Goal: Task Accomplishment & Management: Manage account settings

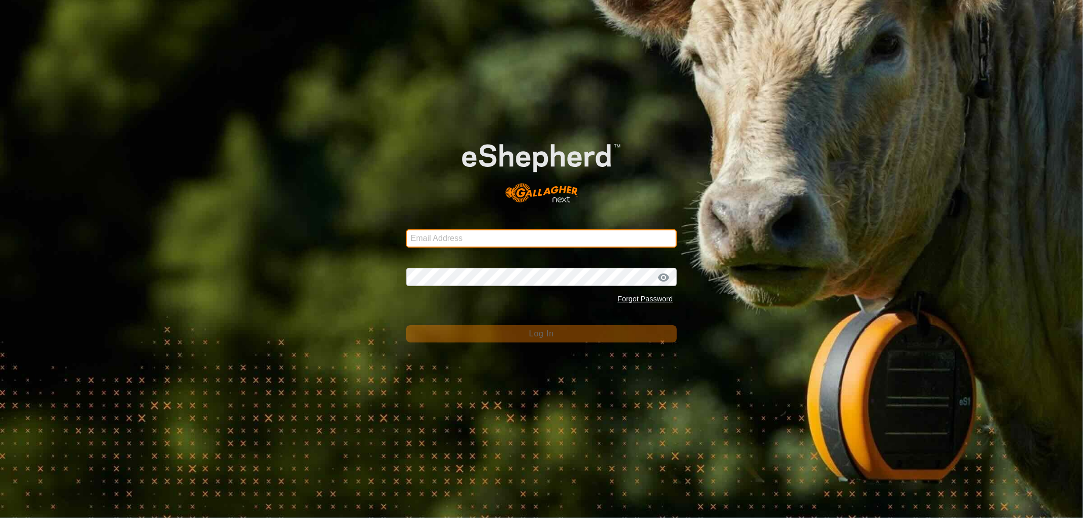
click at [424, 241] on input "Email Address" at bounding box center [541, 239] width 271 height 18
type input "[EMAIL_ADDRESS][DOMAIN_NAME]"
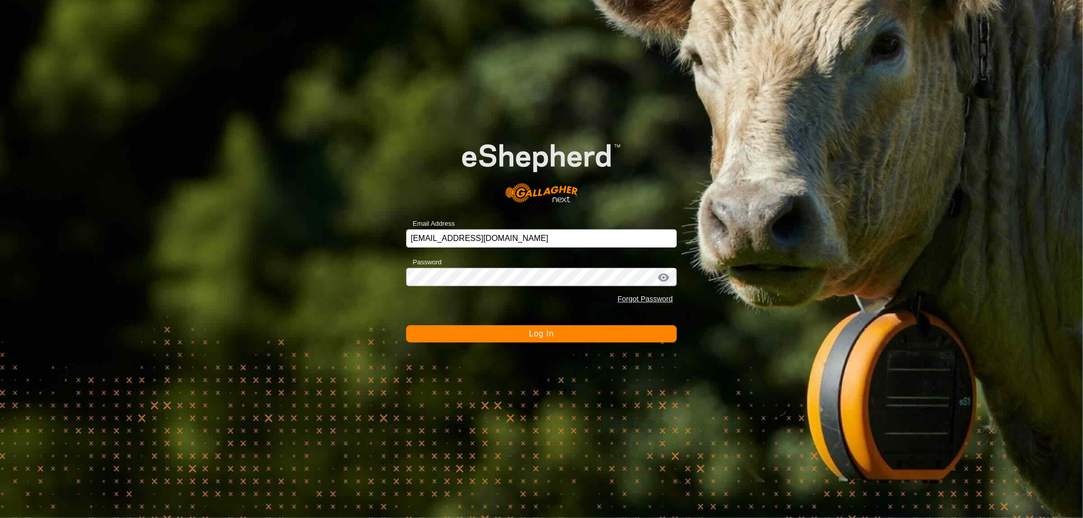
click at [540, 332] on span "Log In" at bounding box center [541, 334] width 25 height 9
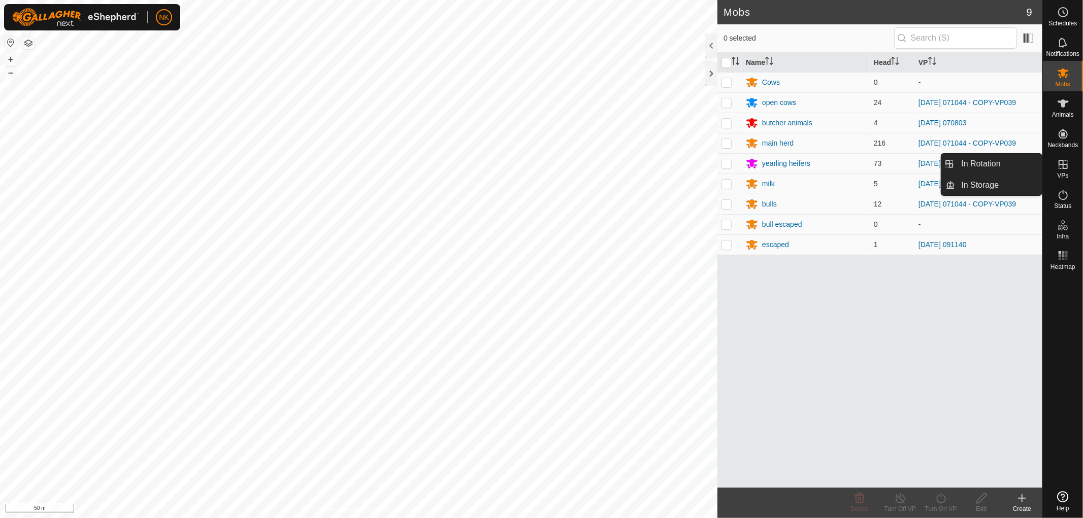
click at [991, 161] on link "In Rotation" at bounding box center [999, 164] width 87 height 20
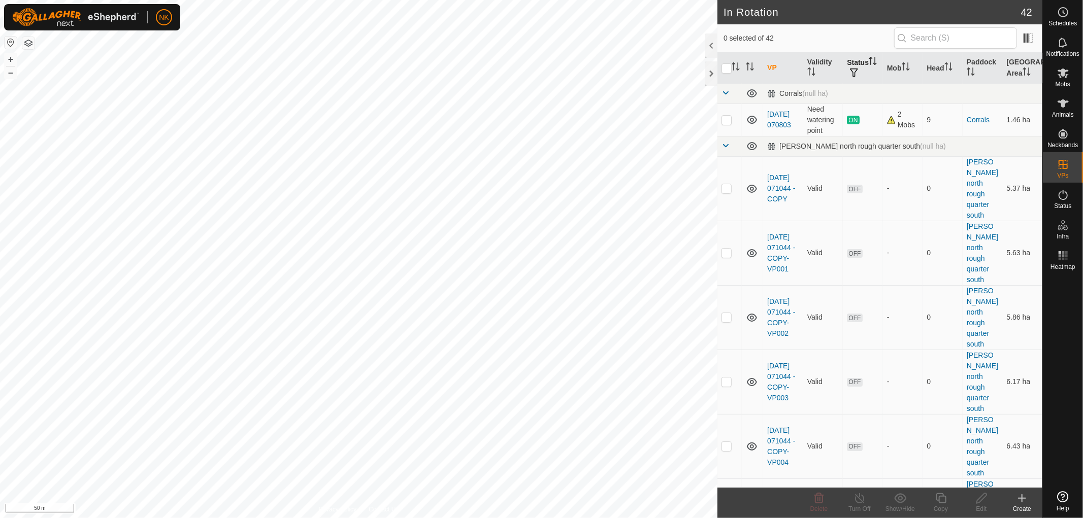
click at [852, 62] on th "Status" at bounding box center [863, 68] width 40 height 31
click at [858, 73] on span "button" at bounding box center [854, 73] width 8 height 8
click at [864, 127] on input "ON" at bounding box center [864, 126] width 10 height 10
checkbox input "true"
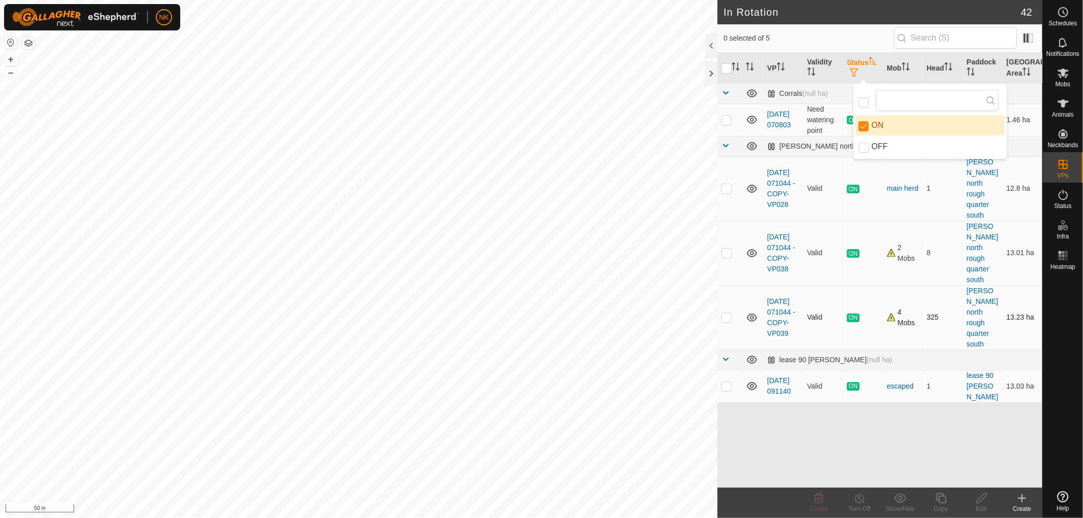
click at [728, 313] on p-checkbox at bounding box center [727, 317] width 10 height 8
checkbox input "true"
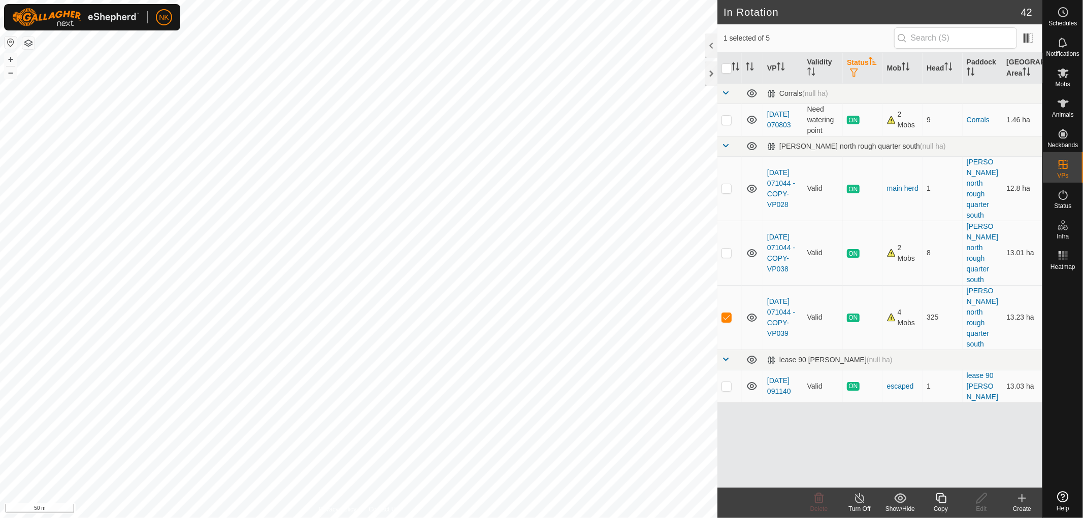
click at [938, 501] on icon at bounding box center [941, 499] width 10 height 10
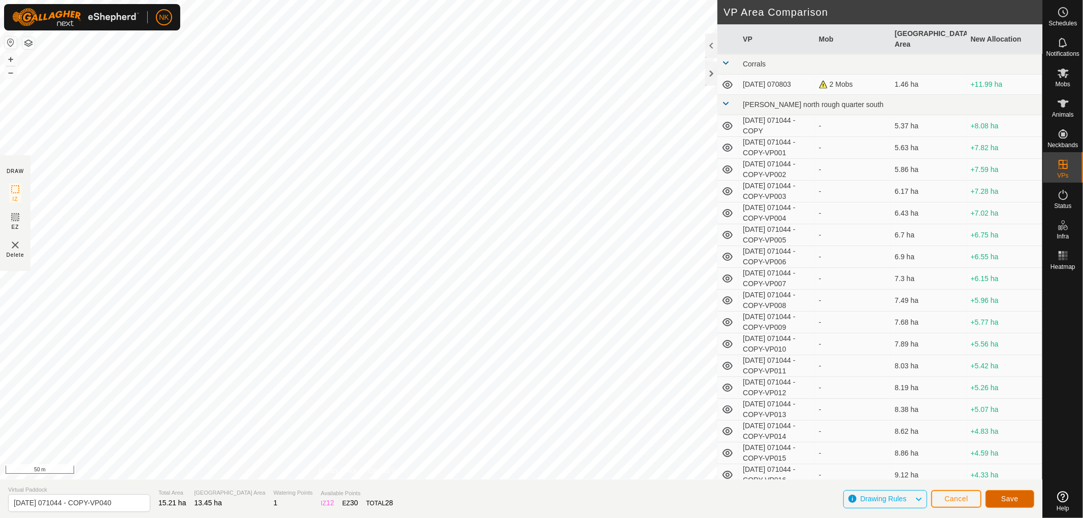
click at [1005, 501] on span "Save" at bounding box center [1009, 499] width 17 height 8
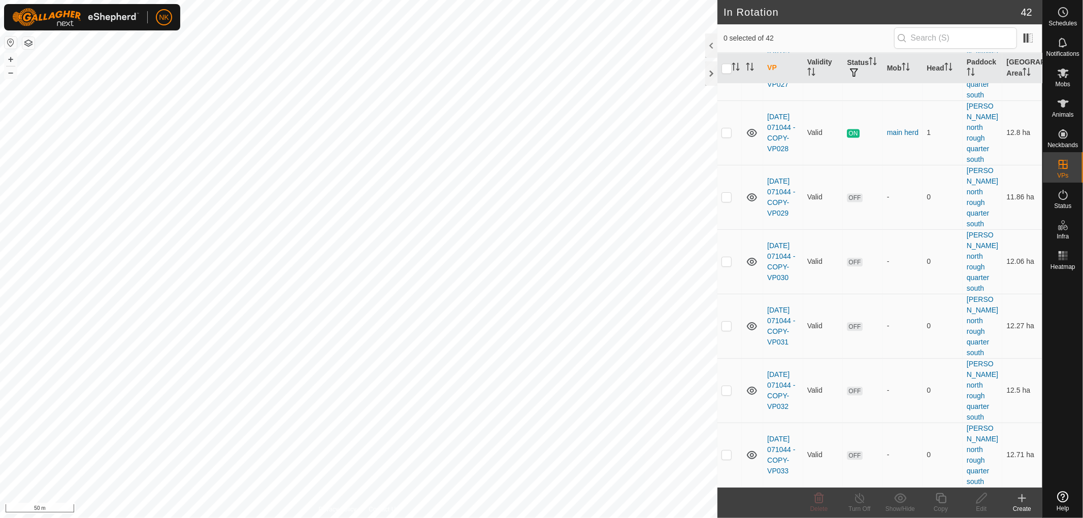
scroll to position [1876, 0]
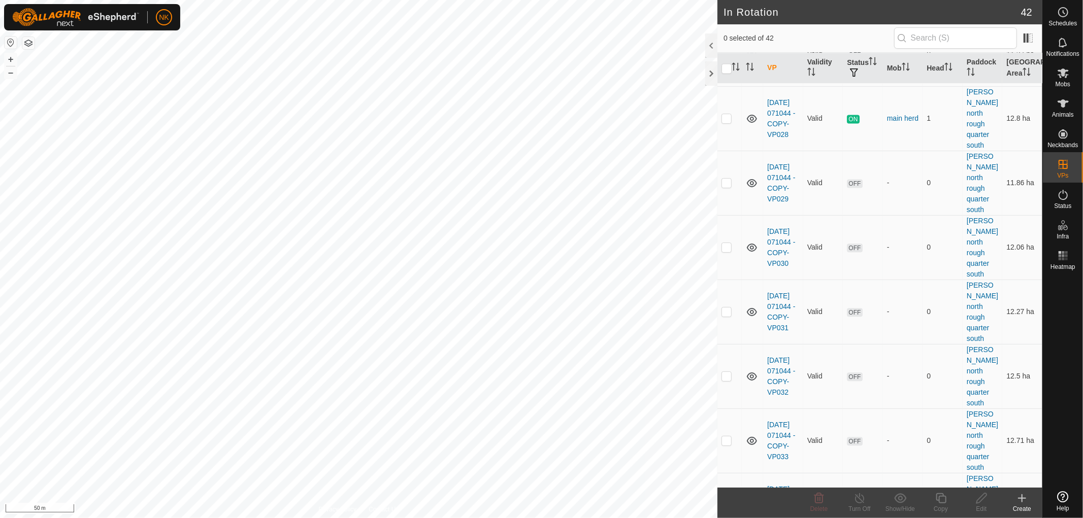
checkbox input "true"
click at [940, 500] on icon at bounding box center [941, 499] width 13 height 12
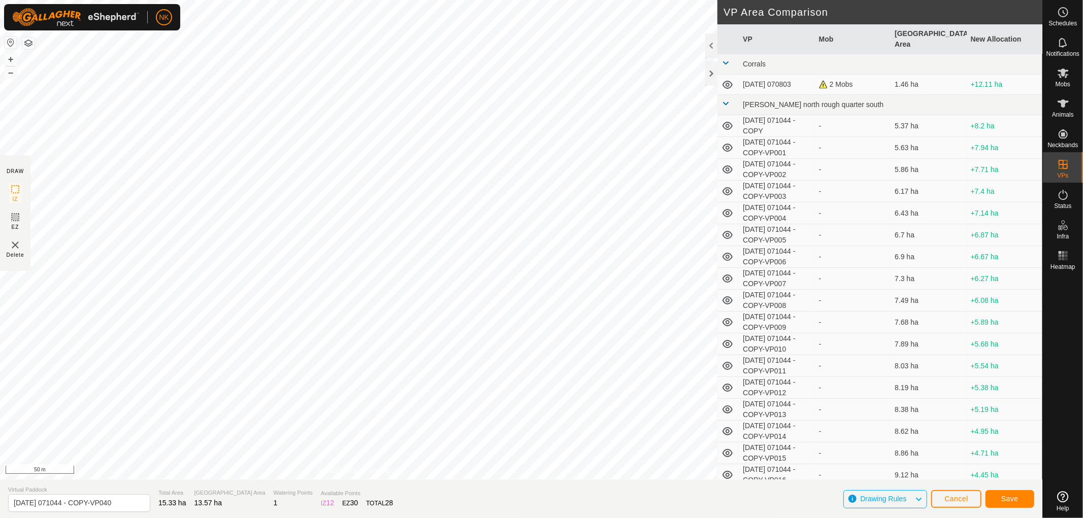
type input "[DATE] 071044 - COPY-VP041"
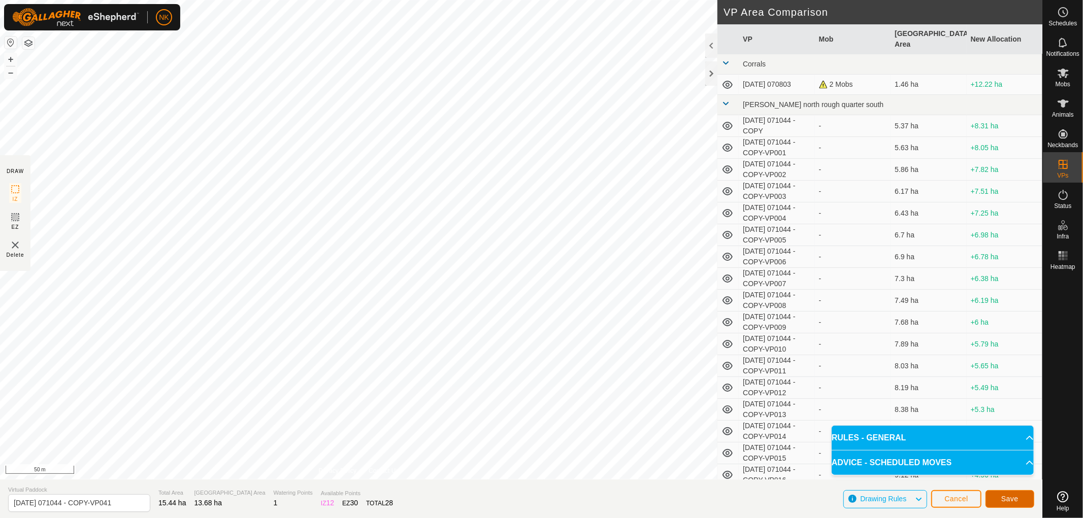
click at [1002, 495] on span "Save" at bounding box center [1009, 499] width 17 height 8
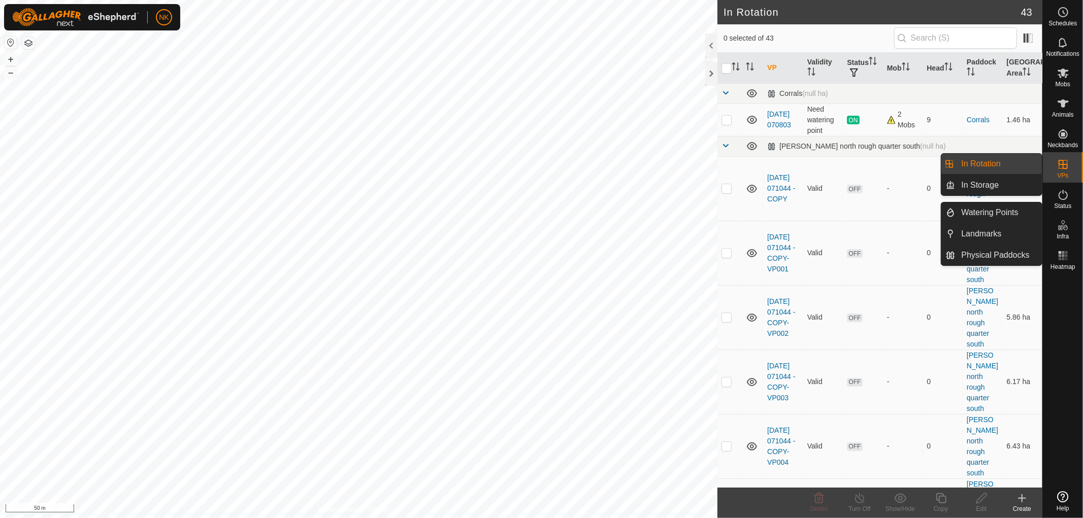
click at [989, 165] on link "In Rotation" at bounding box center [999, 164] width 87 height 20
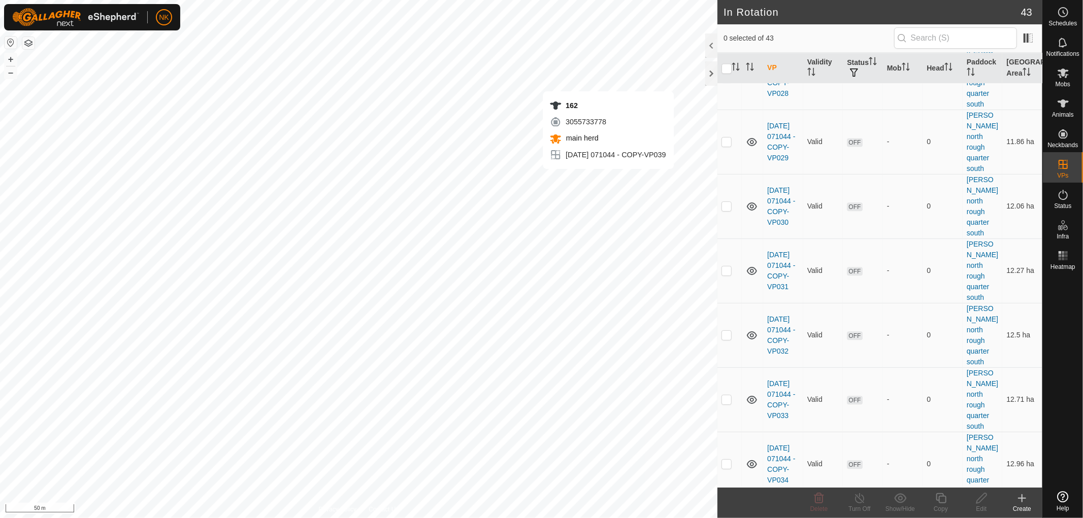
scroll to position [1929, 0]
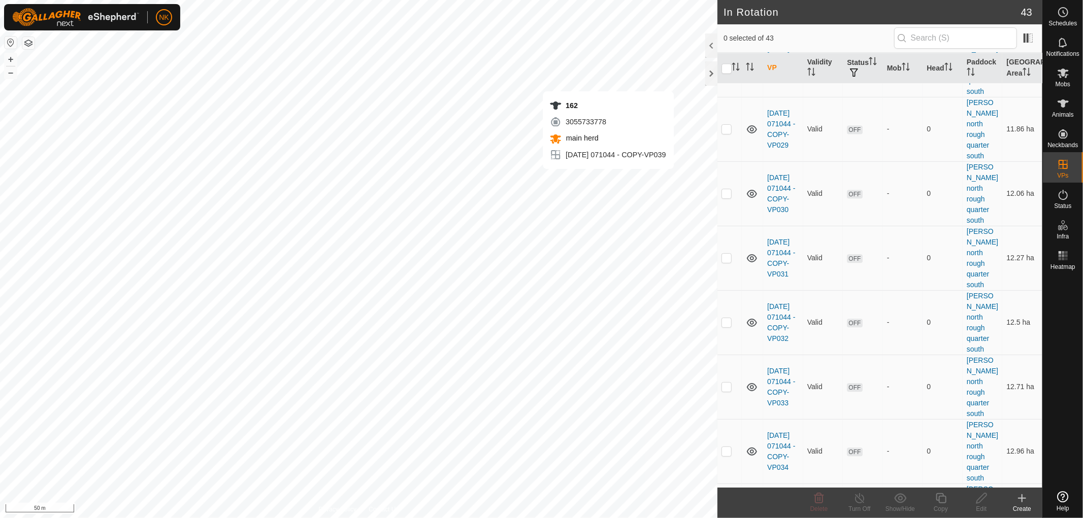
checkbox input "true"
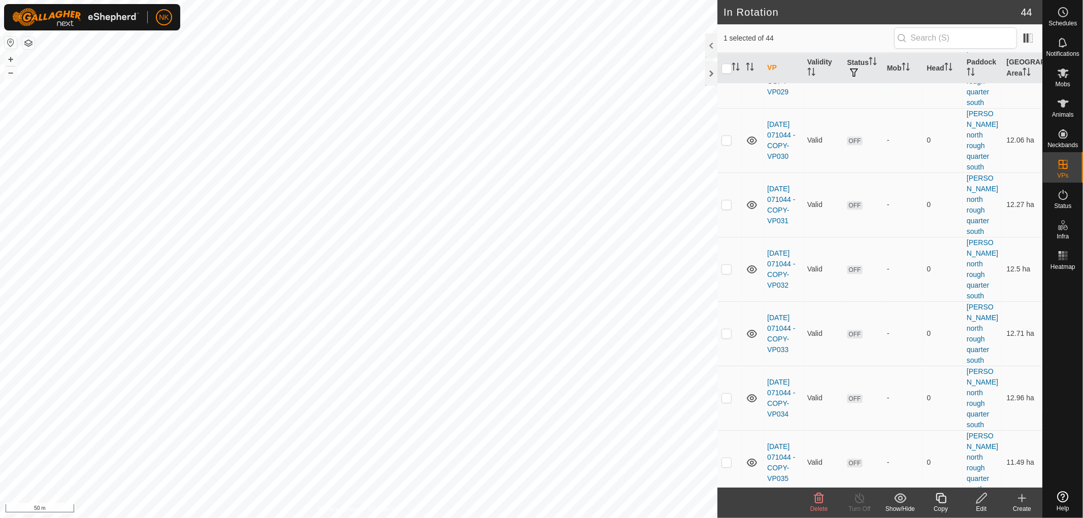
scroll to position [1983, 0]
checkbox input "false"
checkbox input "true"
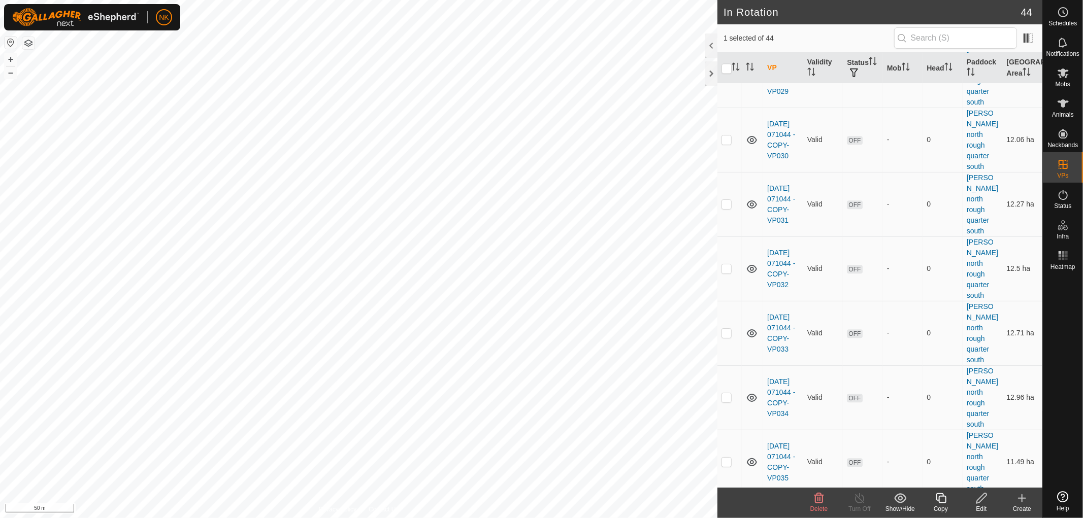
click at [939, 498] on icon at bounding box center [941, 499] width 10 height 10
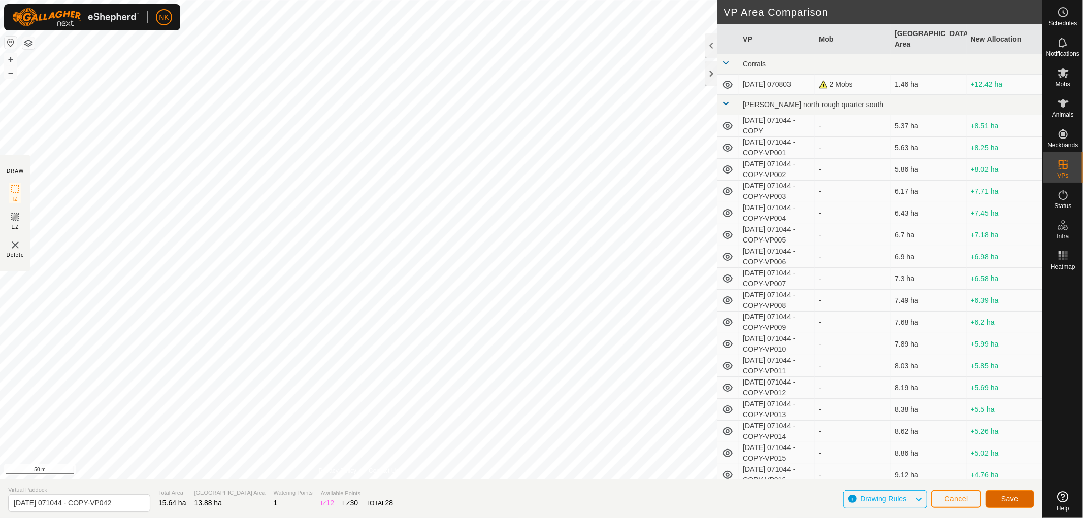
click at [1007, 496] on span "Save" at bounding box center [1009, 499] width 17 height 8
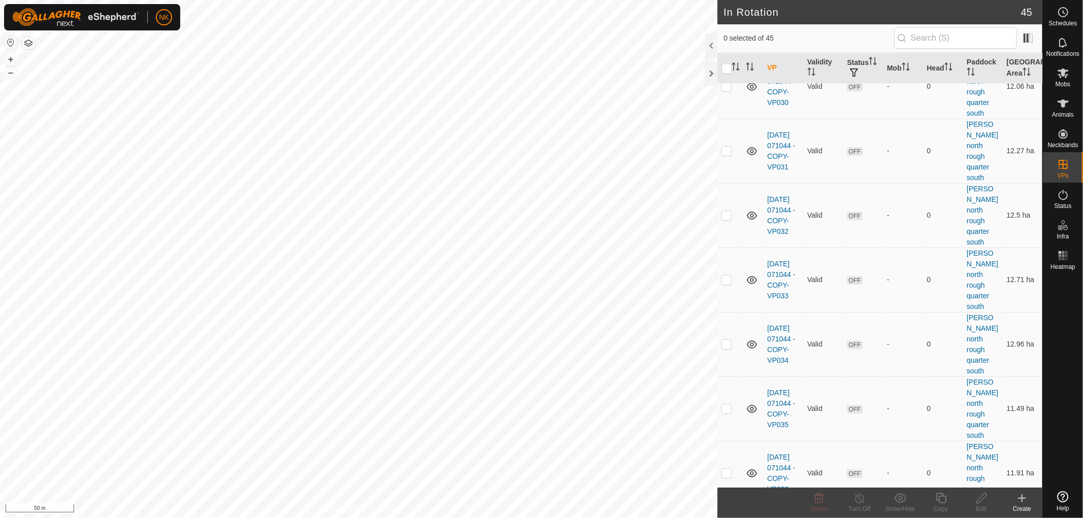
scroll to position [2037, 0]
checkbox input "true"
click at [942, 500] on icon at bounding box center [941, 499] width 13 height 12
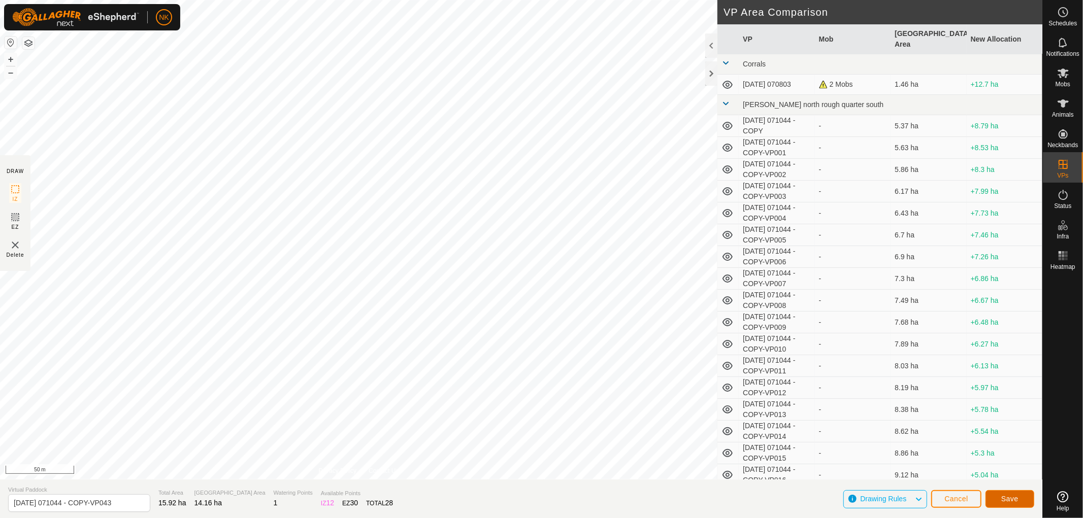
click at [1003, 498] on span "Save" at bounding box center [1009, 499] width 17 height 8
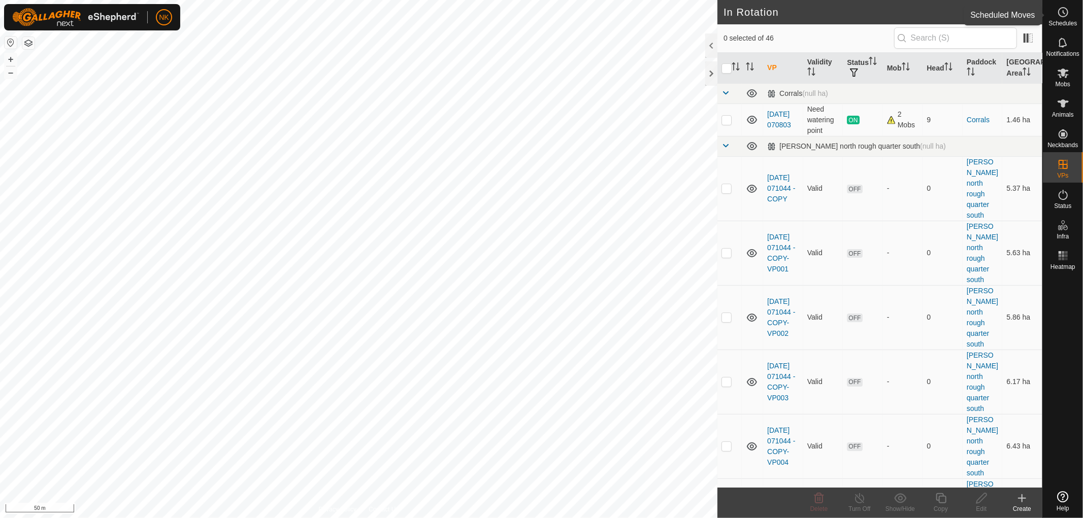
click at [1064, 21] on span "Schedules" at bounding box center [1062, 23] width 28 height 6
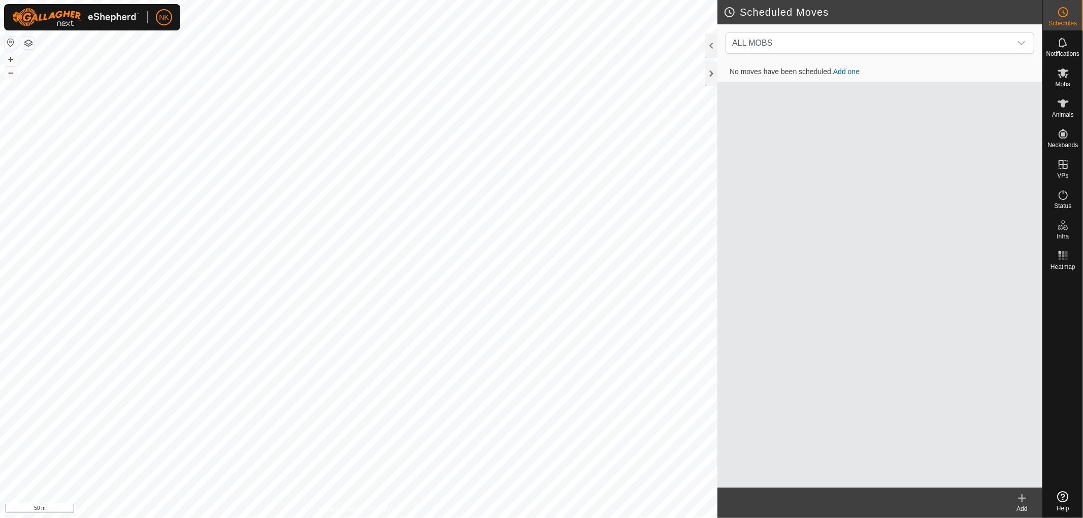
click at [1019, 499] on icon at bounding box center [1022, 499] width 7 height 0
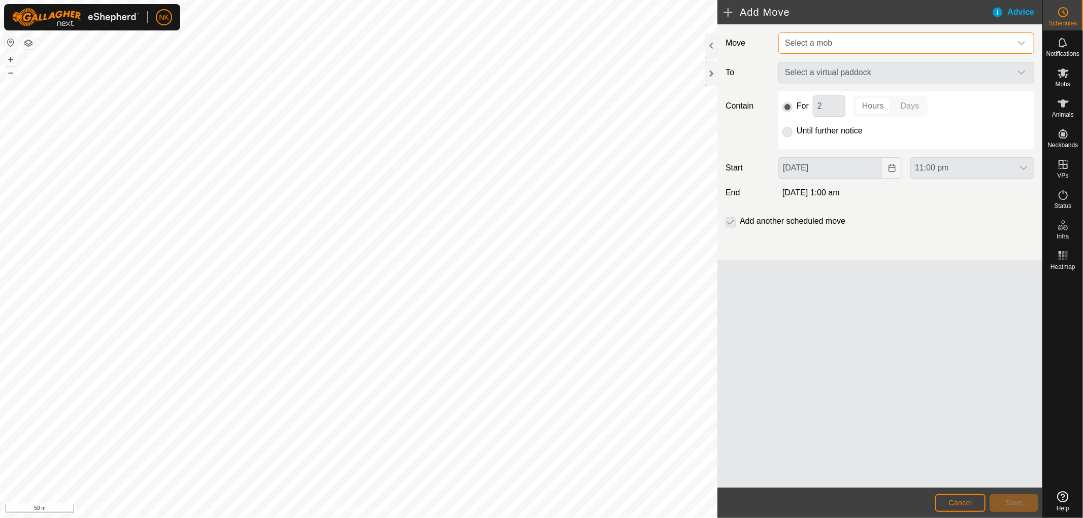
click at [856, 42] on span "Select a mob" at bounding box center [896, 43] width 231 height 20
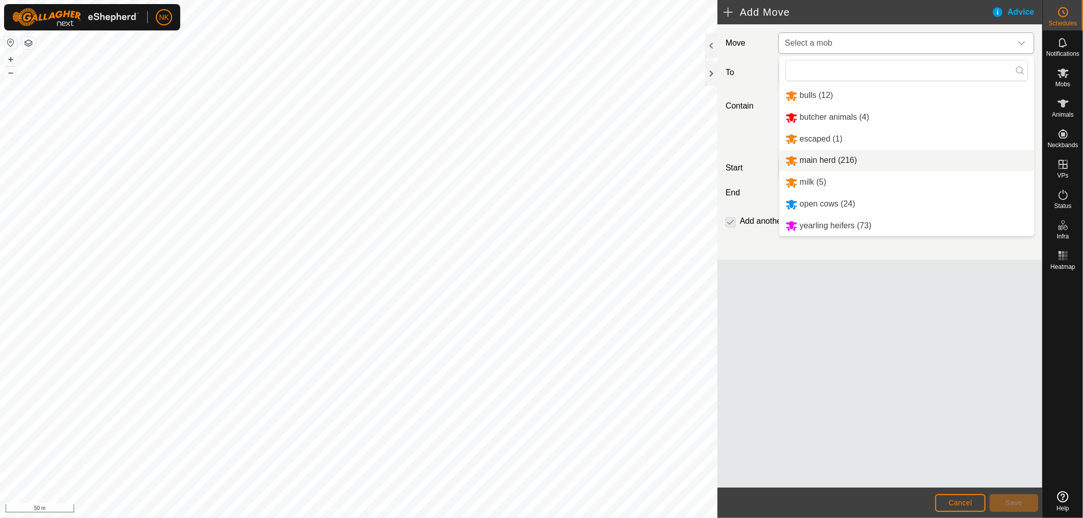
click at [810, 156] on li "main herd (216)" at bounding box center [906, 160] width 255 height 21
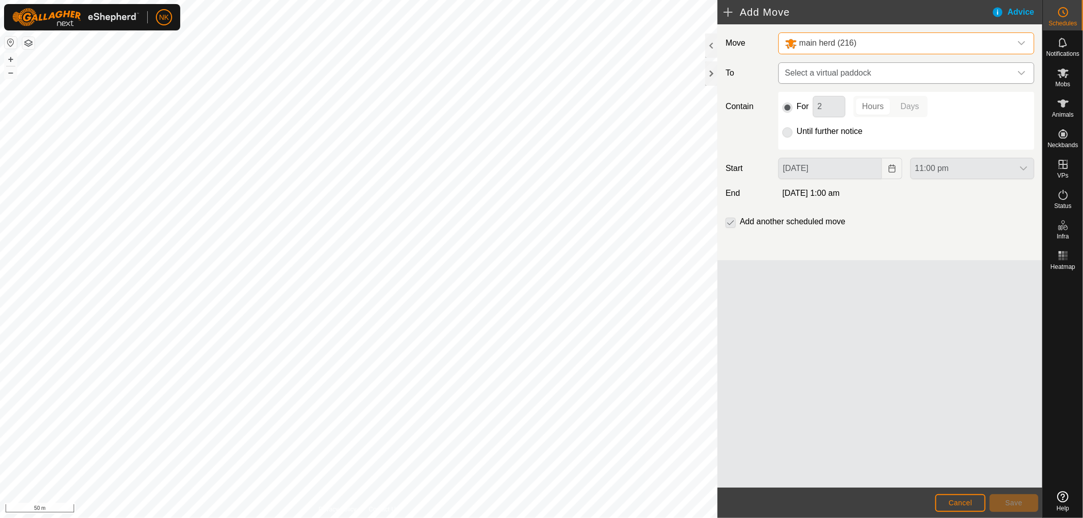
click at [1019, 71] on icon "dropdown trigger" at bounding box center [1021, 73] width 7 height 4
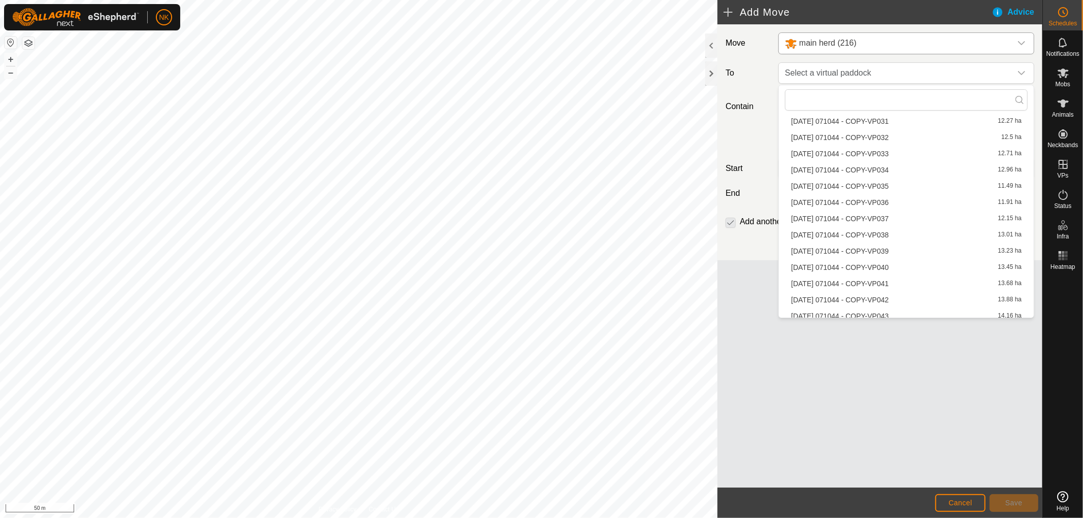
scroll to position [612, 0]
click at [854, 220] on li "[DATE] 071044 - COPY-VP040 13.45 ha" at bounding box center [906, 223] width 243 height 15
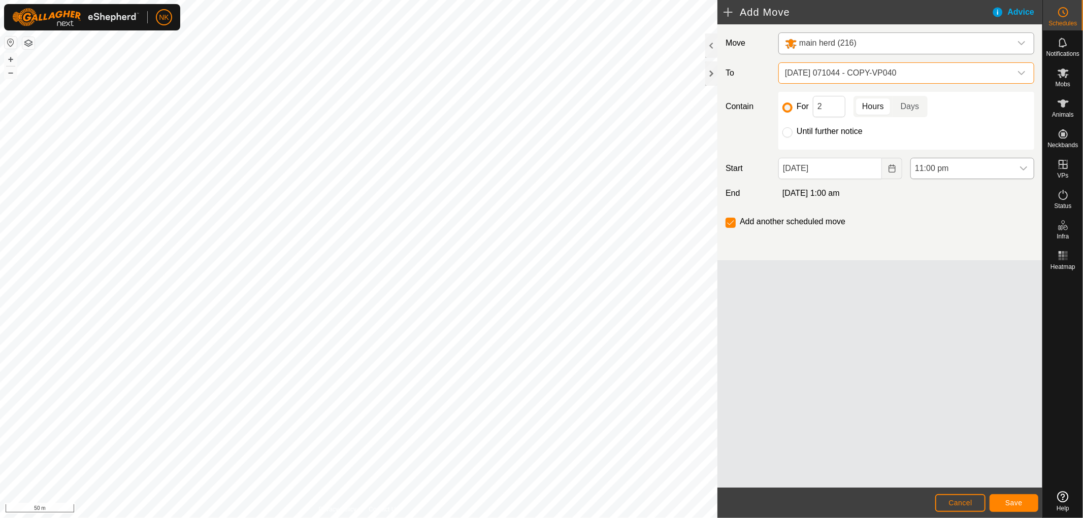
click at [939, 164] on span "11:00 pm" at bounding box center [962, 168] width 103 height 20
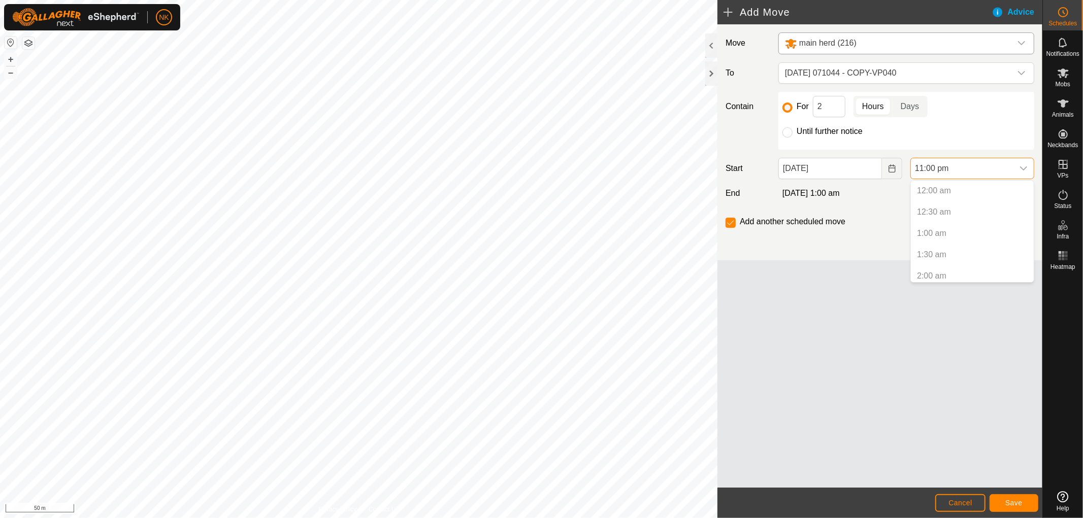
scroll to position [899, 0]
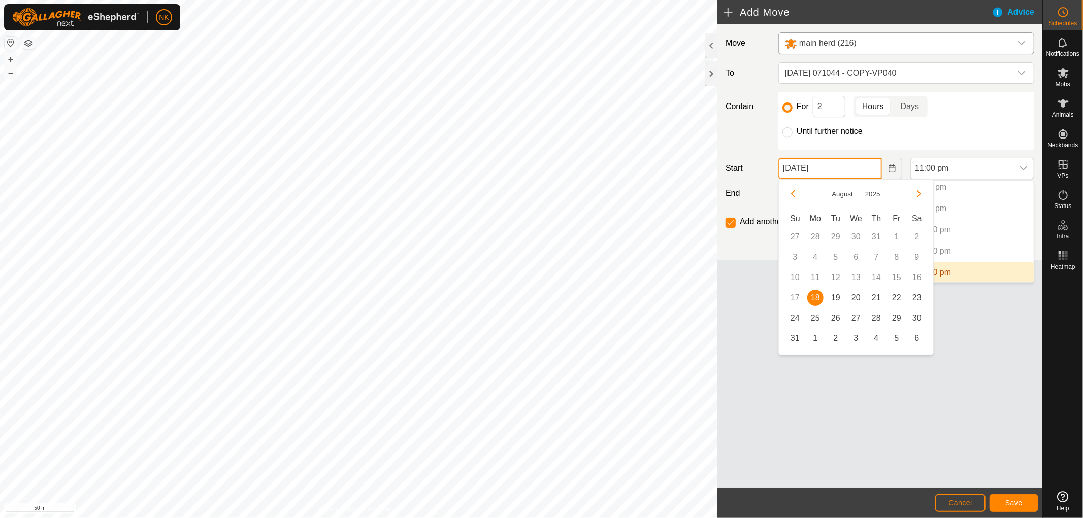
click at [831, 170] on input "[DATE]" at bounding box center [830, 168] width 104 height 21
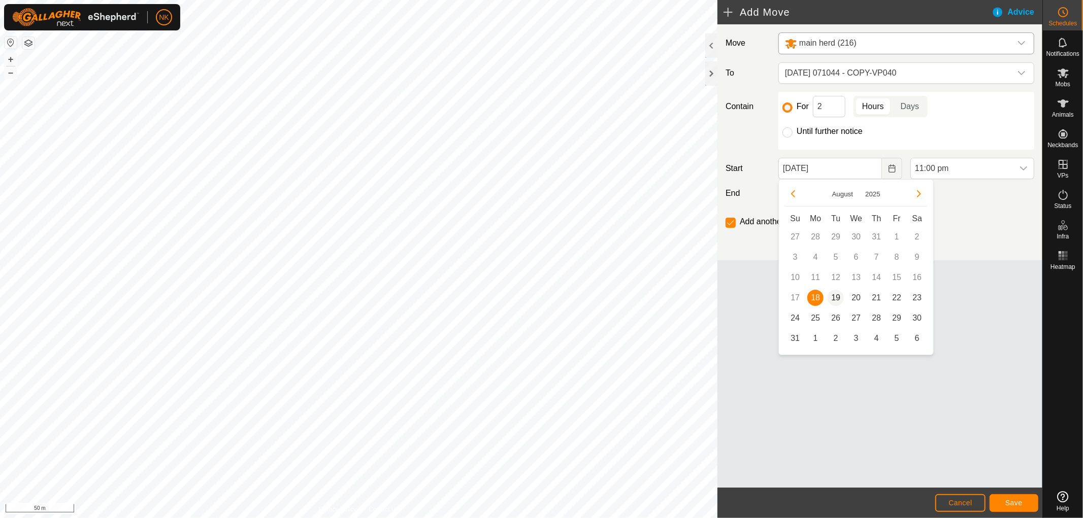
click at [839, 300] on span "19" at bounding box center [836, 298] width 16 height 16
type input "[DATE]"
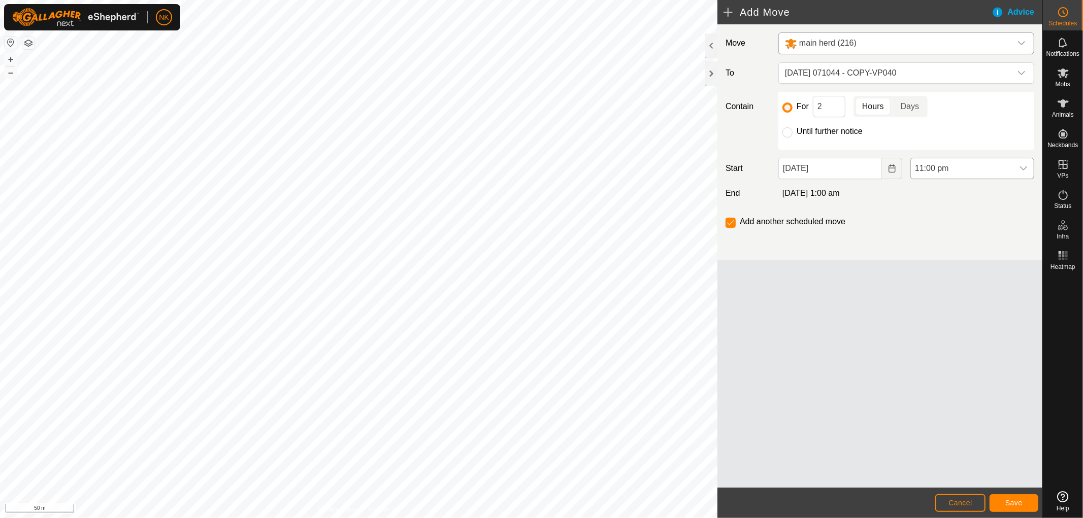
click at [941, 172] on span "11:00 pm" at bounding box center [962, 168] width 103 height 20
click at [937, 217] on li "5:00 am" at bounding box center [972, 218] width 123 height 20
click at [997, 499] on button "Save" at bounding box center [1014, 504] width 49 height 18
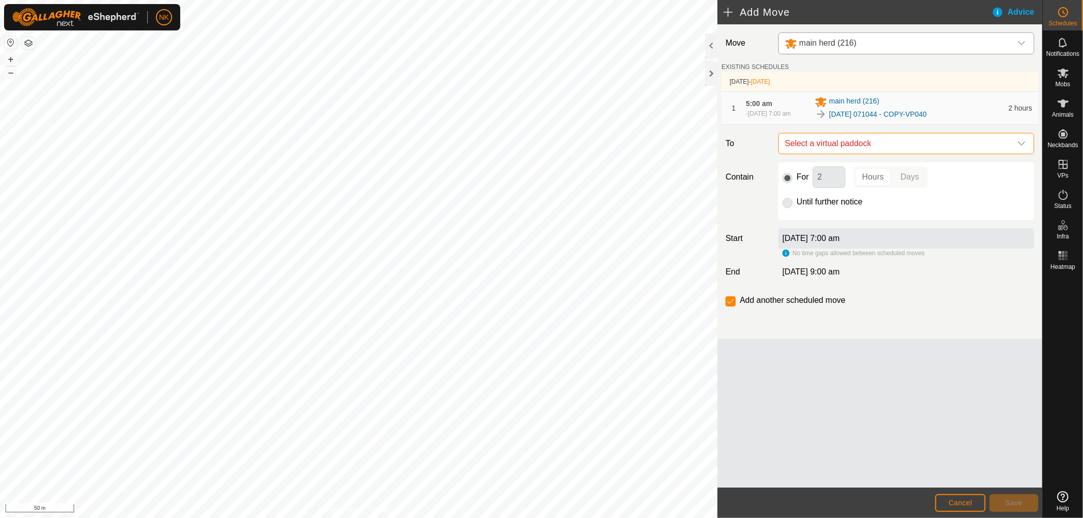
click at [856, 149] on span "Select a virtual paddock" at bounding box center [896, 144] width 231 height 20
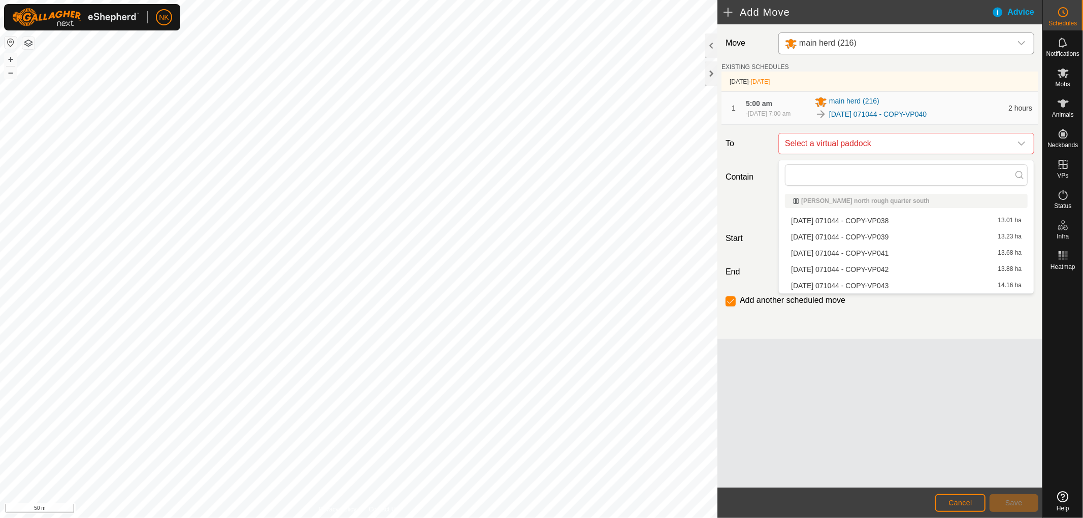
click at [850, 254] on li "[DATE] 071044 - COPY-VP041 13.68 ha" at bounding box center [906, 253] width 243 height 15
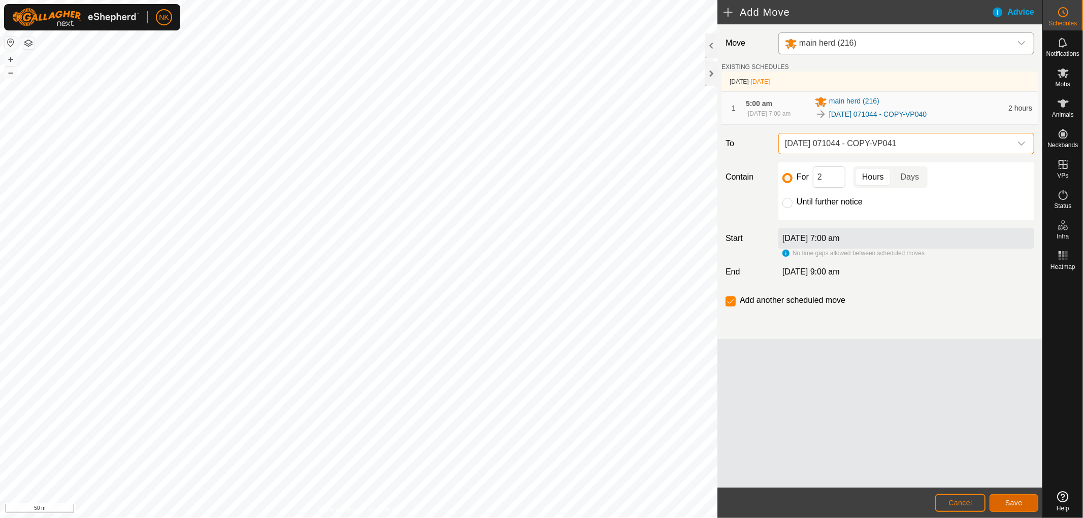
click at [1018, 502] on span "Save" at bounding box center [1013, 503] width 17 height 8
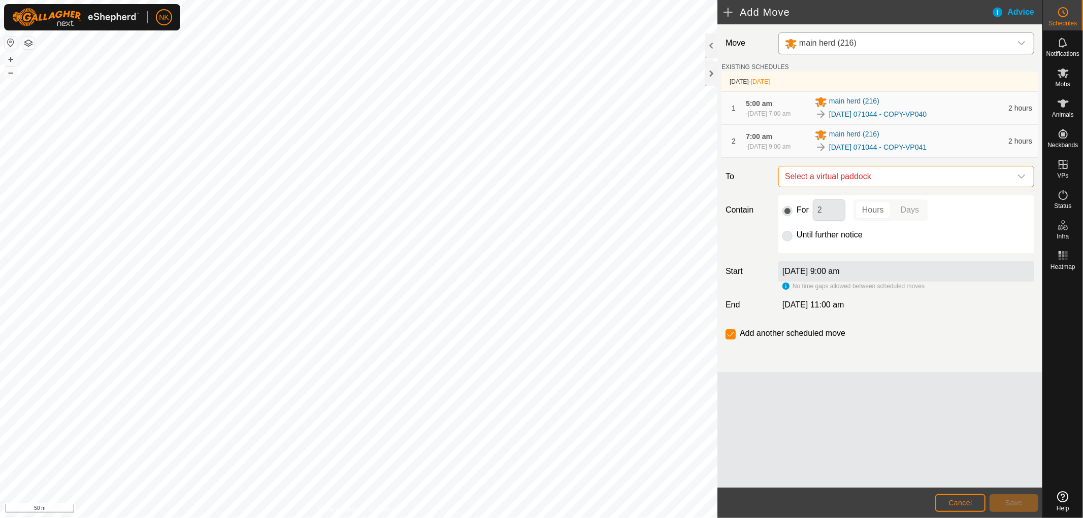
click at [867, 186] on span "Select a virtual paddock" at bounding box center [896, 177] width 231 height 20
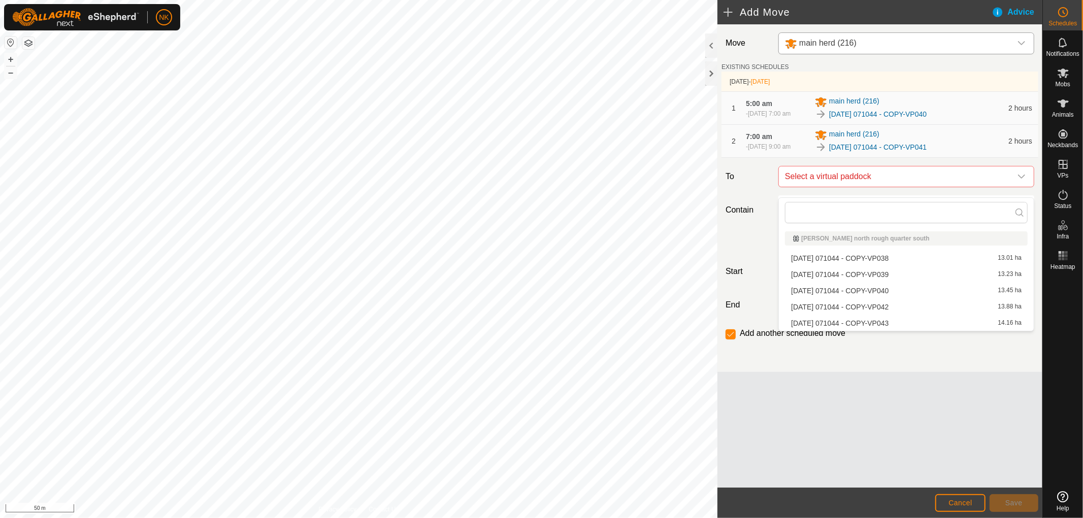
click at [843, 303] on li "[DATE] 071044 - COPY-VP042 13.88 ha" at bounding box center [906, 307] width 243 height 15
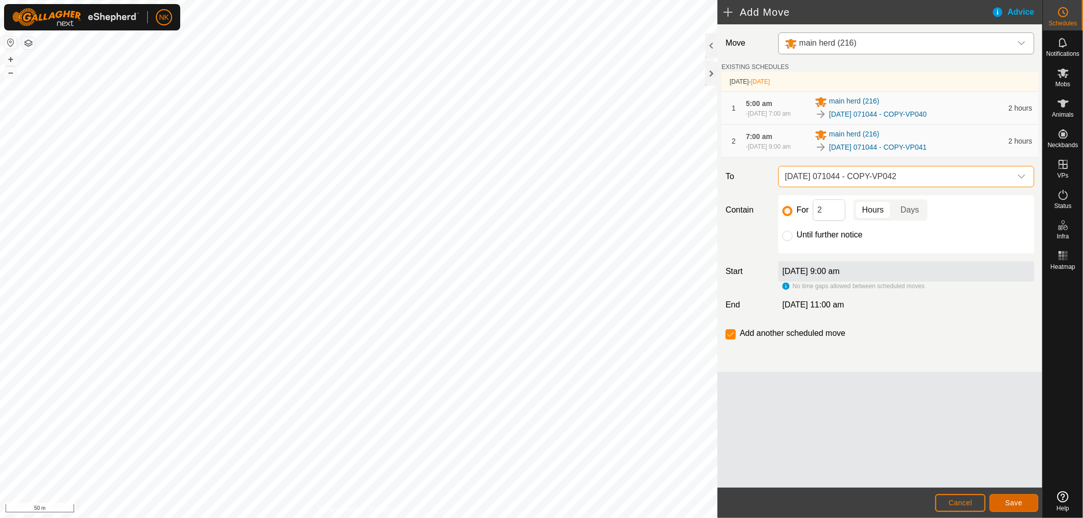
click at [1016, 506] on span "Save" at bounding box center [1013, 503] width 17 height 8
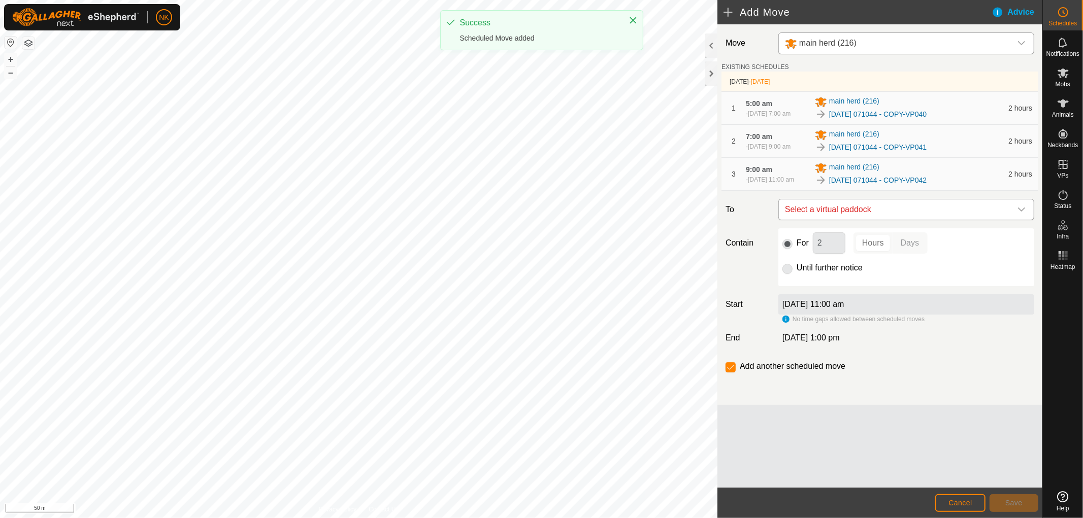
click at [906, 220] on span "Select a virtual paddock" at bounding box center [896, 210] width 231 height 20
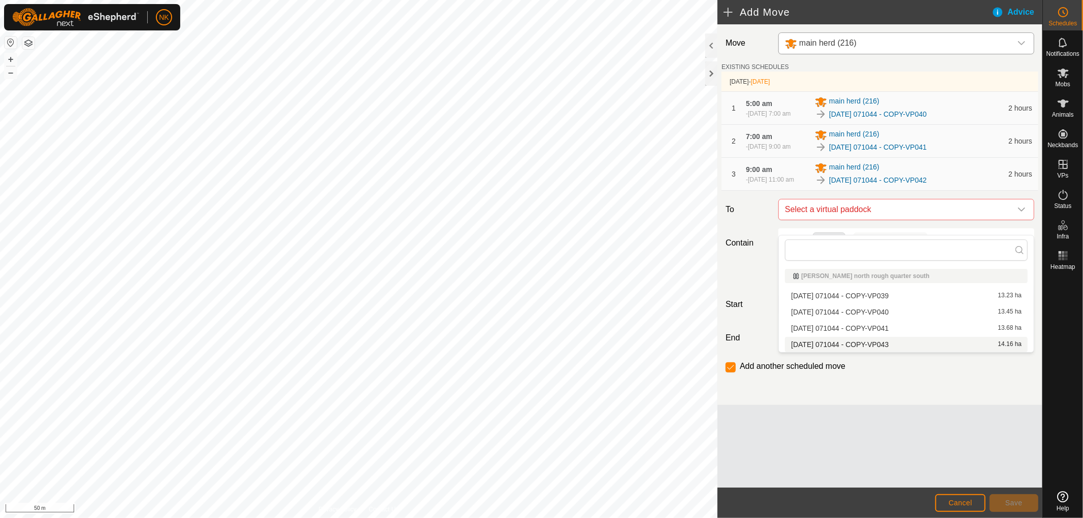
click at [896, 342] on li "[DATE] 071044 - COPY-VP043 14.16 ha" at bounding box center [906, 344] width 243 height 15
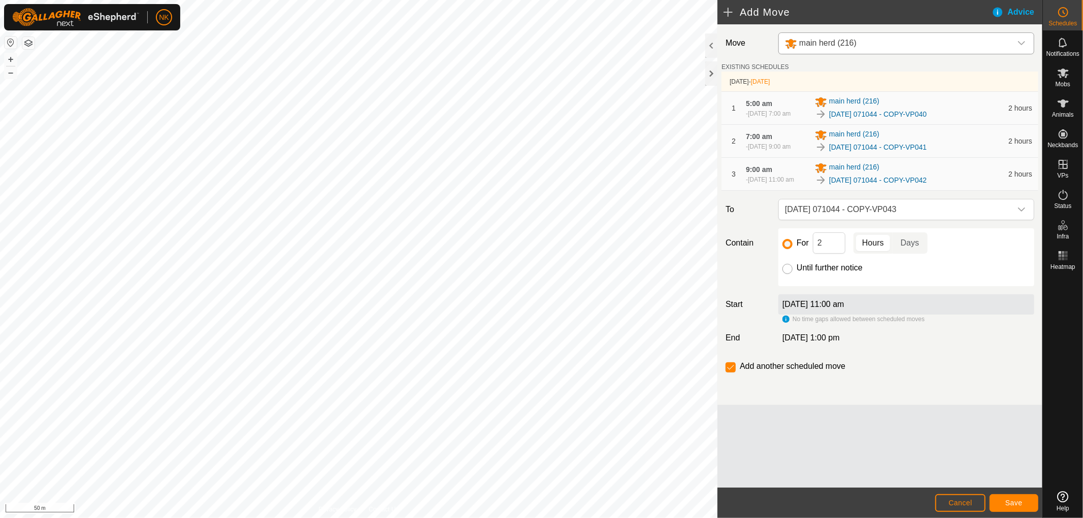
click at [784, 274] on input "Until further notice" at bounding box center [787, 269] width 10 height 10
radio input "true"
checkbox input "false"
click at [1007, 502] on span "Save" at bounding box center [1013, 503] width 17 height 8
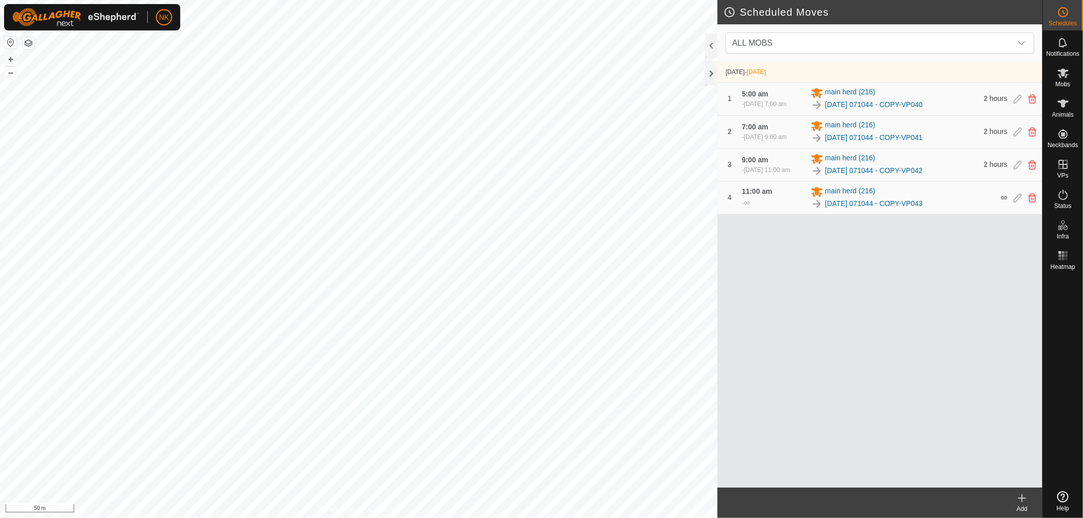
click at [1021, 501] on icon at bounding box center [1022, 499] width 12 height 12
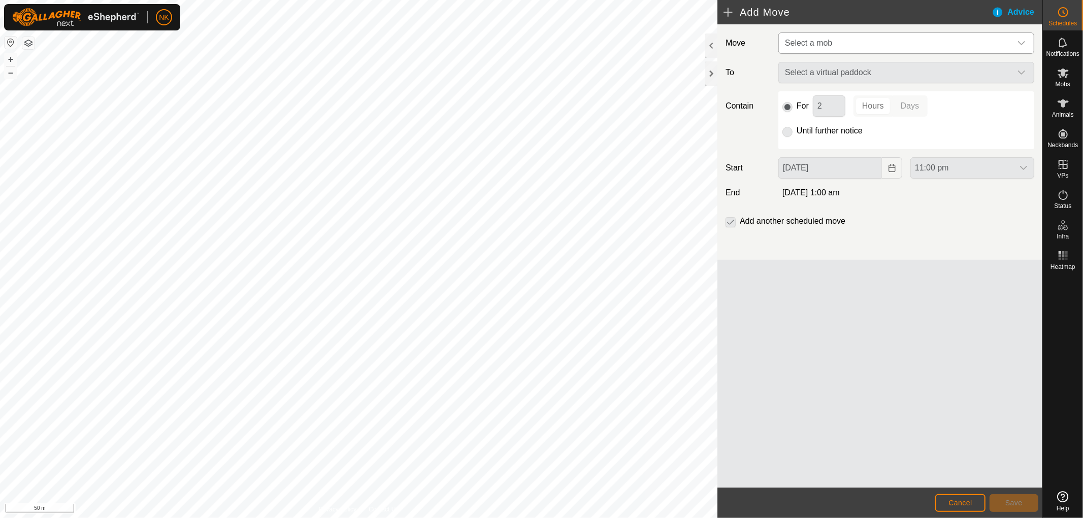
click at [905, 35] on span "Select a mob" at bounding box center [896, 43] width 231 height 20
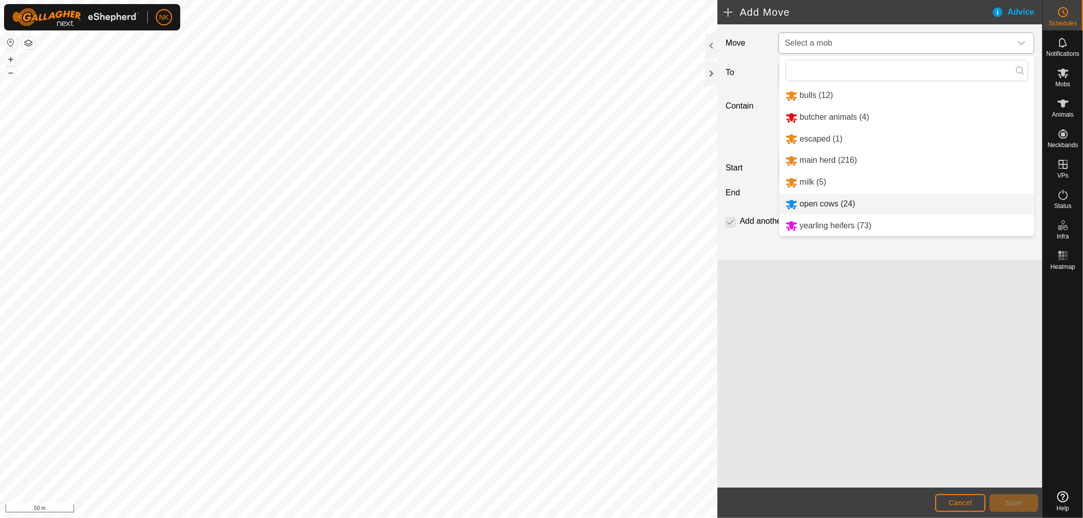
click at [814, 201] on li "open cows (24)" at bounding box center [906, 204] width 255 height 21
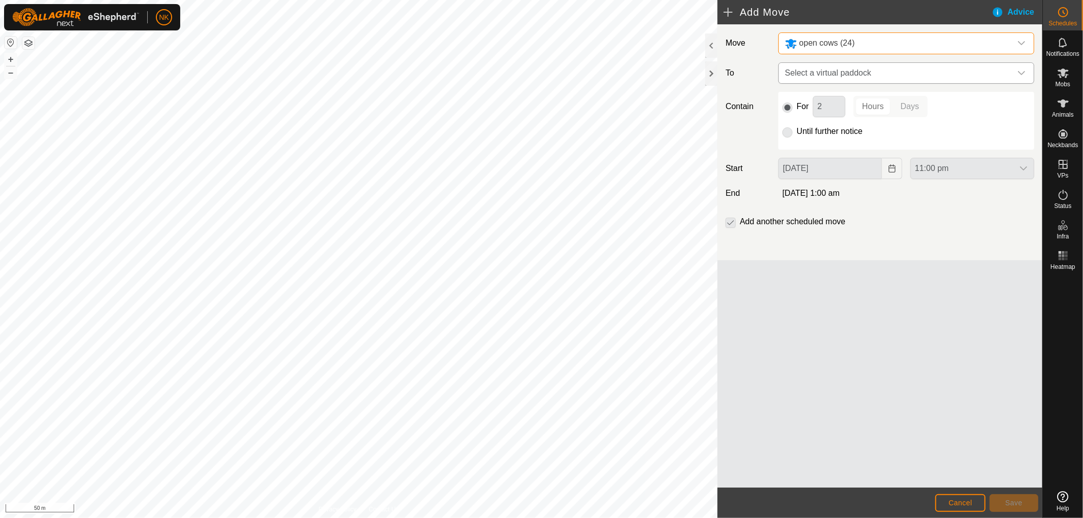
click at [896, 67] on span "Select a virtual paddock" at bounding box center [896, 73] width 231 height 20
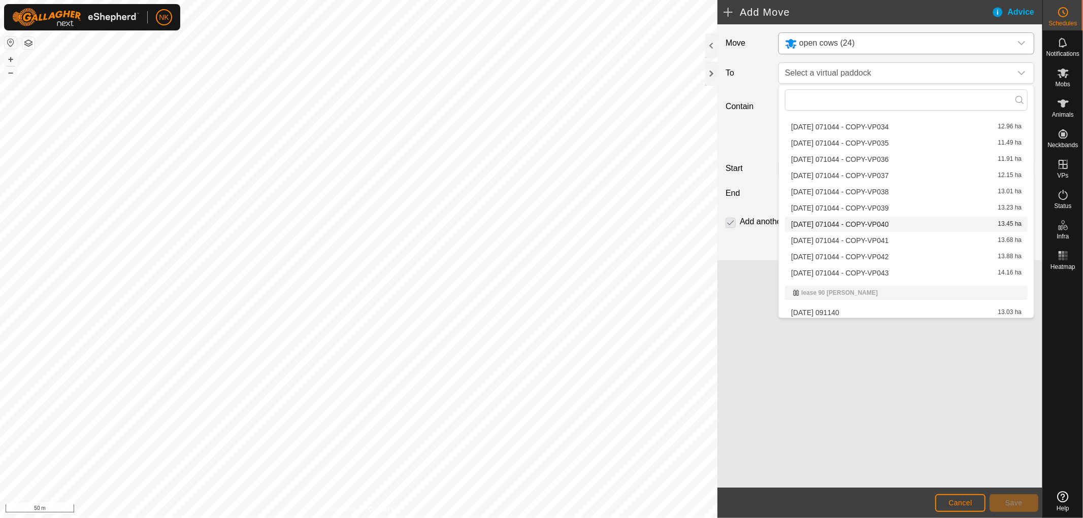
scroll to position [612, 0]
click at [847, 222] on li "[DATE] 071044 - COPY-VP040 13.45 ha" at bounding box center [906, 223] width 243 height 15
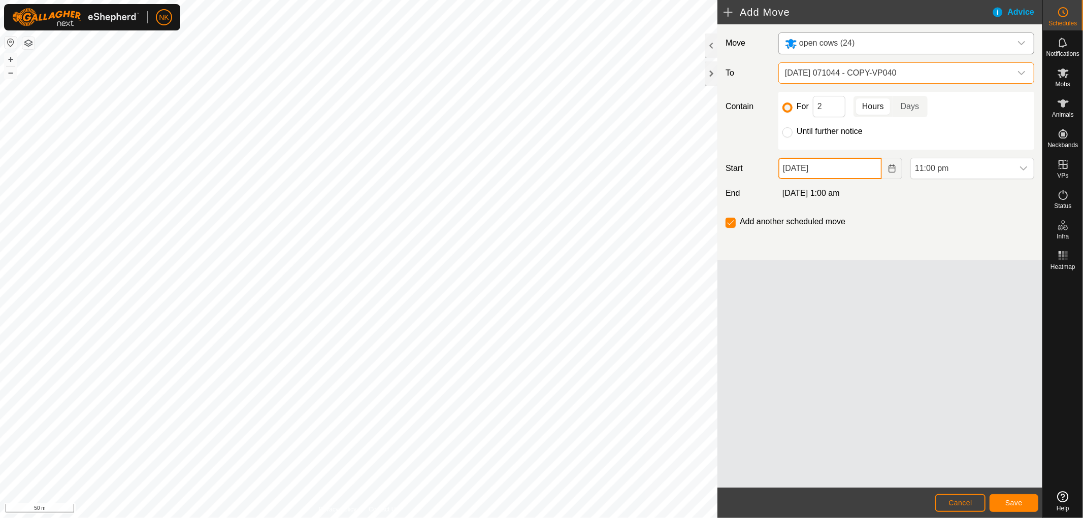
click at [870, 169] on input "[DATE]" at bounding box center [830, 168] width 104 height 21
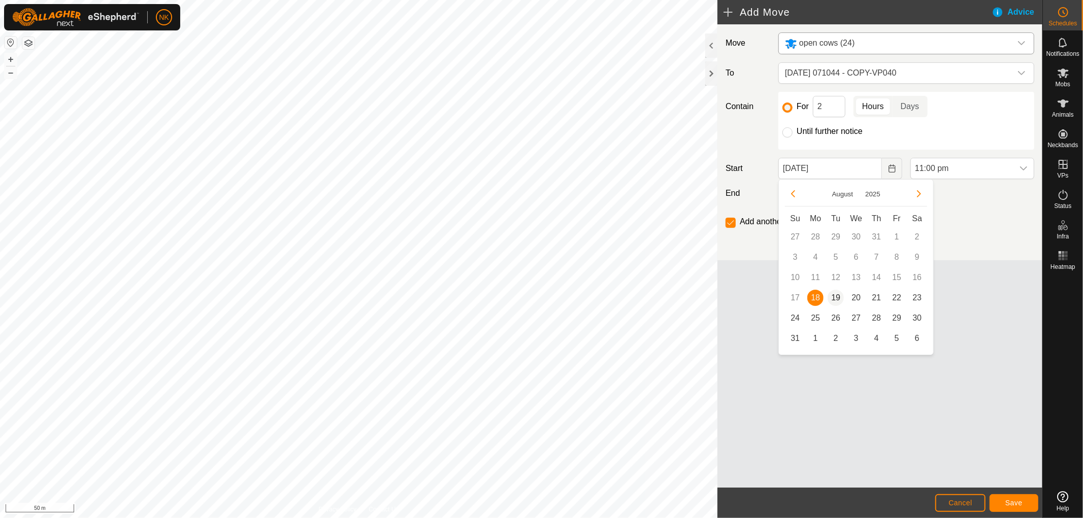
click at [835, 297] on span "19" at bounding box center [836, 298] width 16 height 16
type input "[DATE]"
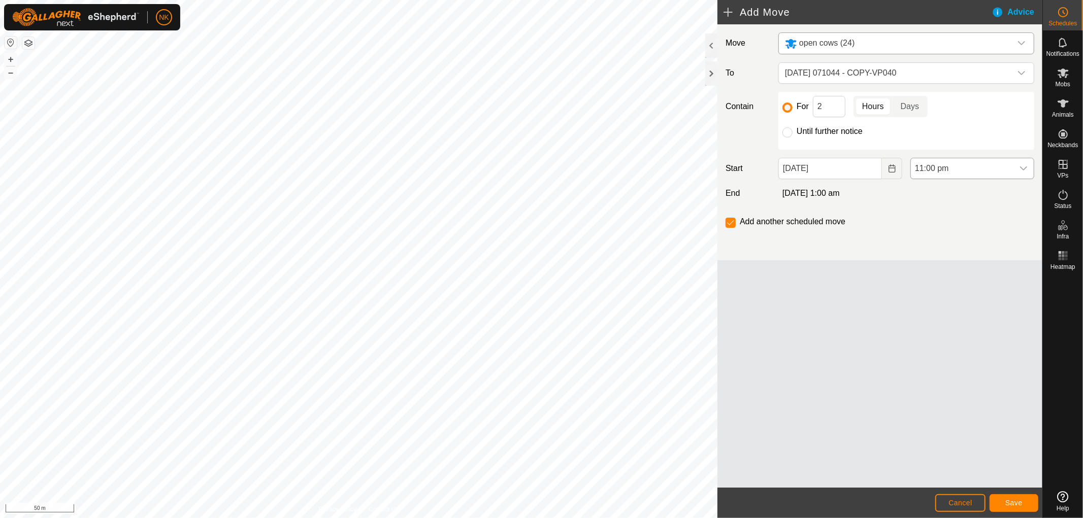
click at [938, 173] on span "11:00 pm" at bounding box center [962, 168] width 103 height 20
click at [935, 189] on li "5:00 am" at bounding box center [972, 191] width 123 height 20
click at [1014, 507] on button "Save" at bounding box center [1014, 504] width 49 height 18
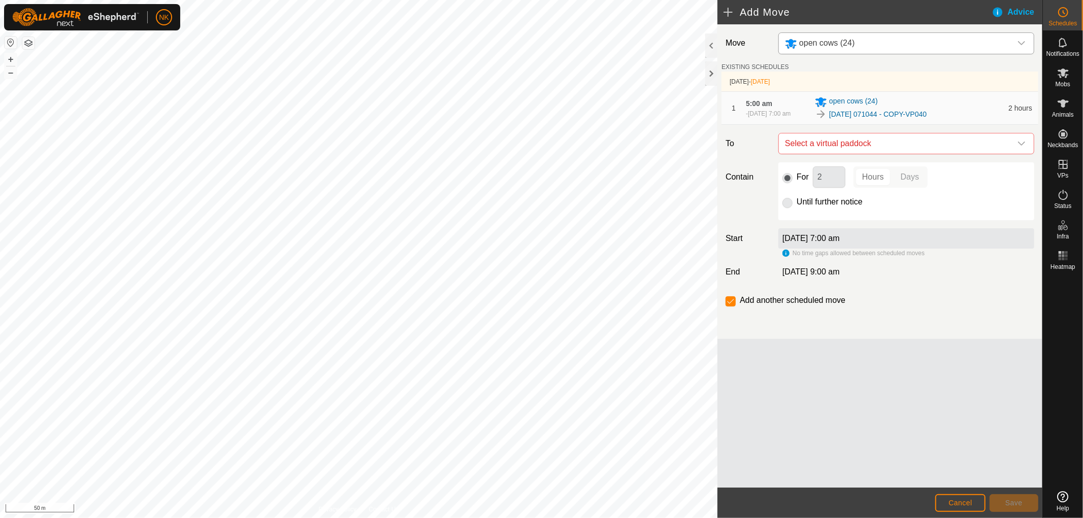
click at [890, 149] on span "Select a virtual paddock" at bounding box center [896, 144] width 231 height 20
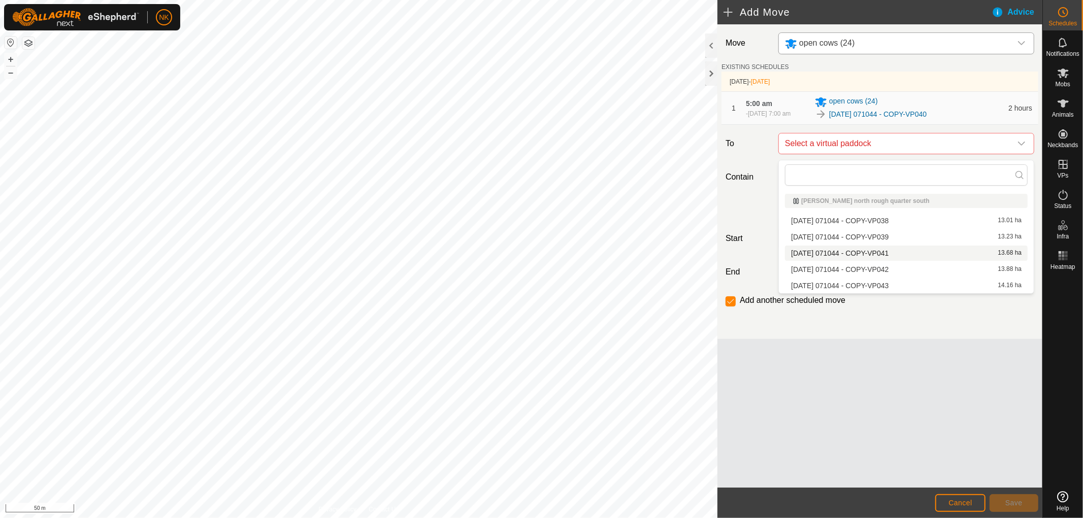
click at [871, 259] on li "[DATE] 071044 - COPY-VP041 13.68 ha" at bounding box center [906, 253] width 243 height 15
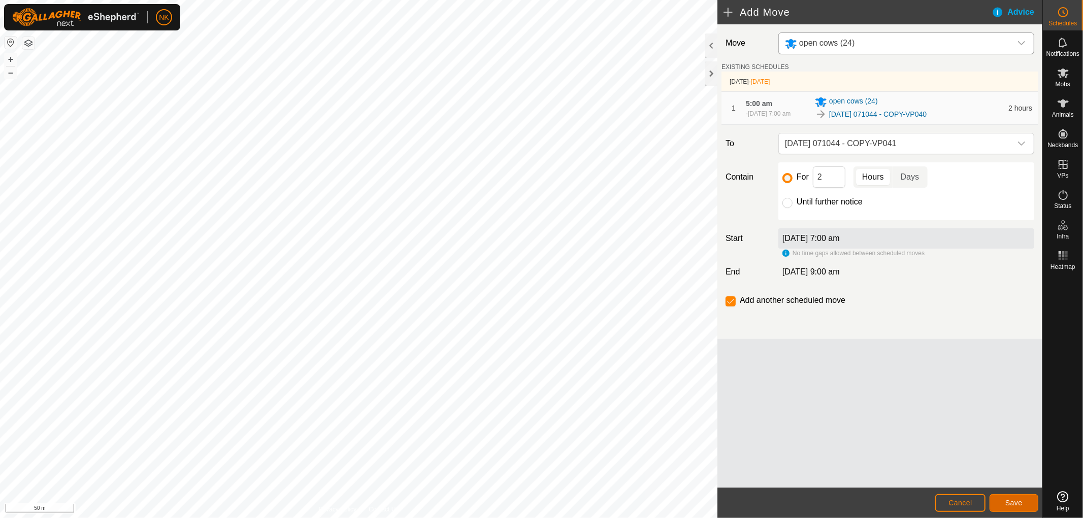
click at [1012, 501] on span "Save" at bounding box center [1013, 503] width 17 height 8
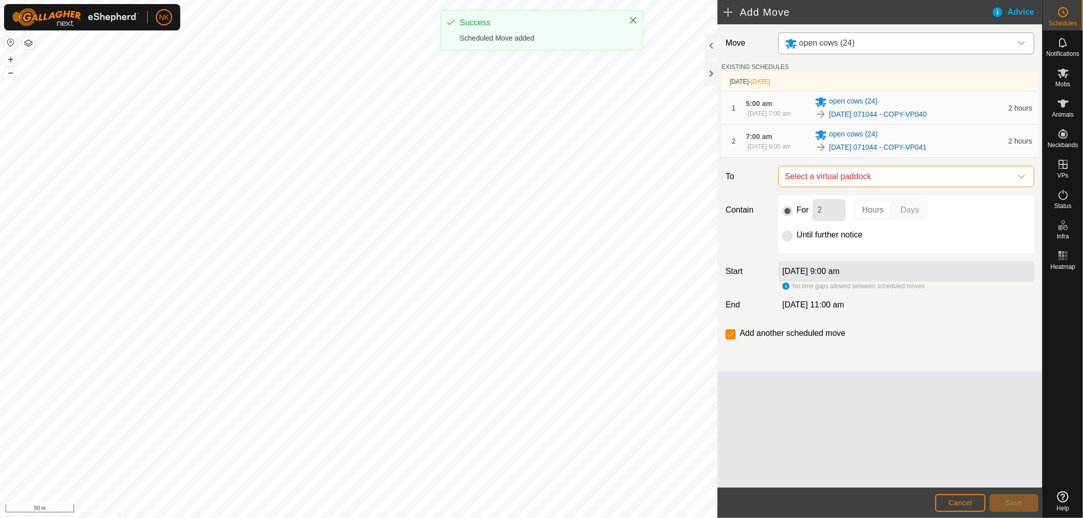
click at [881, 186] on span "Select a virtual paddock" at bounding box center [896, 177] width 231 height 20
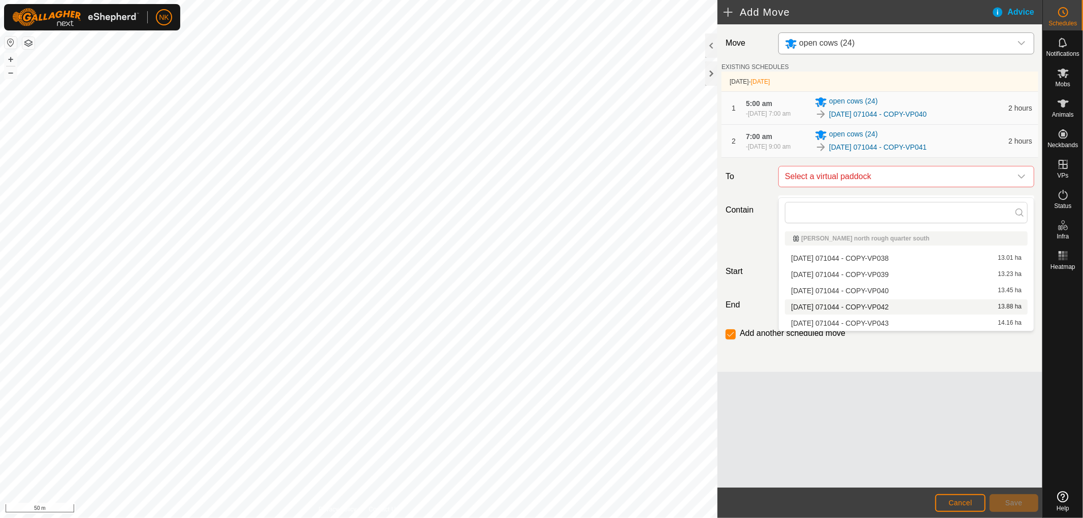
click at [876, 310] on li "[DATE] 071044 - COPY-VP042 13.88 ha" at bounding box center [906, 307] width 243 height 15
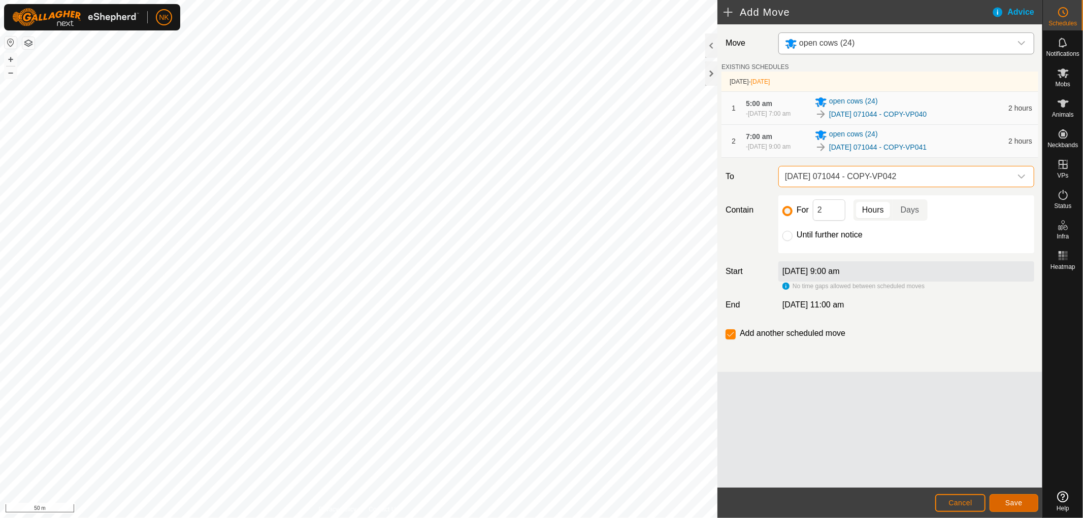
click at [1001, 498] on button "Save" at bounding box center [1014, 504] width 49 height 18
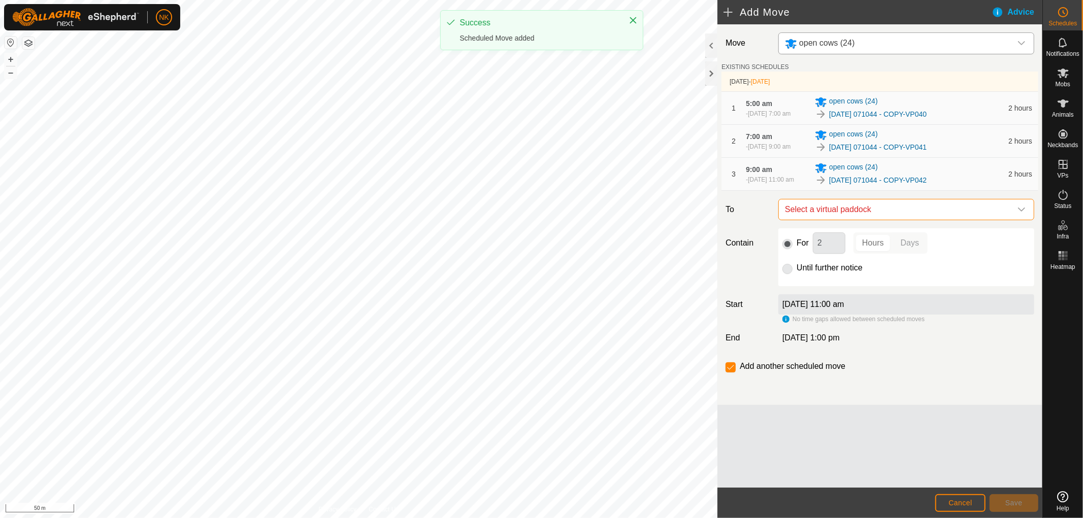
click at [871, 220] on span "Select a virtual paddock" at bounding box center [896, 210] width 231 height 20
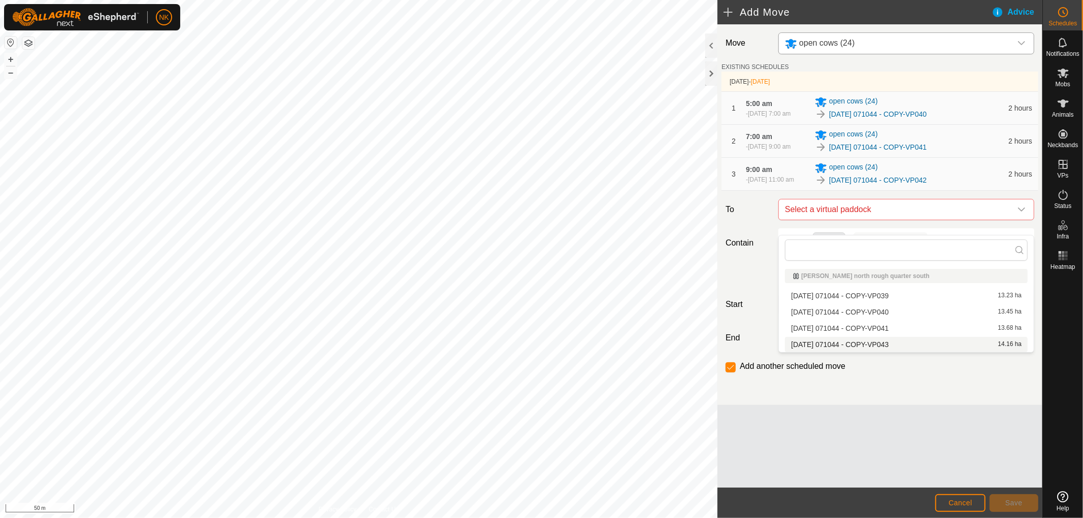
click at [876, 341] on li "[DATE] 071044 - COPY-VP043 14.16 ha" at bounding box center [906, 344] width 243 height 15
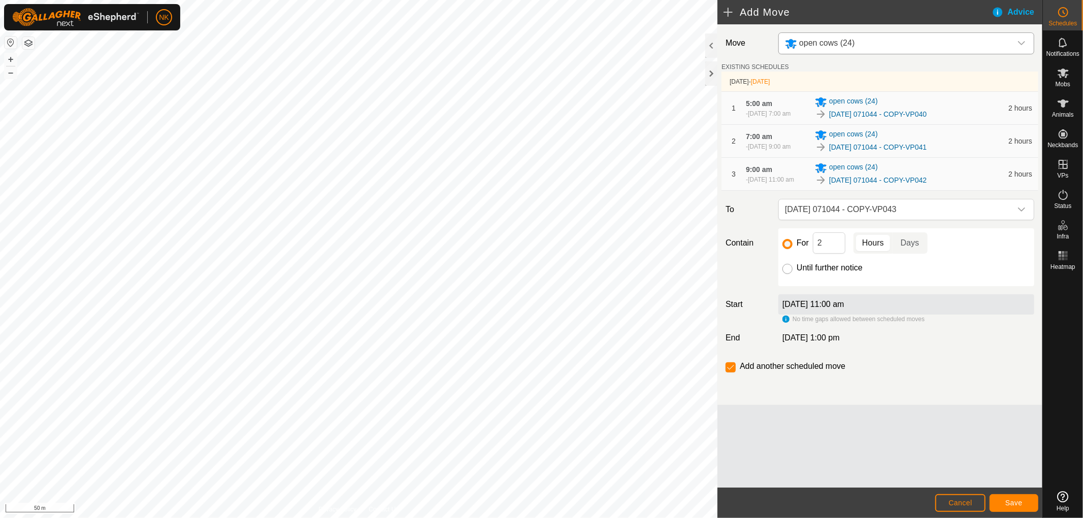
click at [790, 274] on input "Until further notice" at bounding box center [787, 269] width 10 height 10
radio input "true"
checkbox input "false"
click at [1013, 502] on span "Save" at bounding box center [1013, 503] width 17 height 8
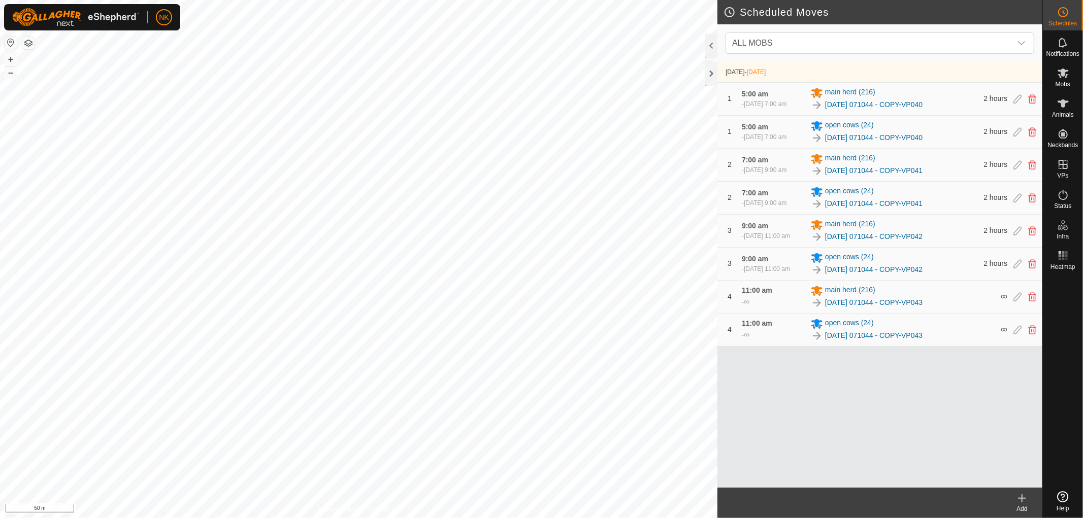
click at [1023, 503] on icon at bounding box center [1022, 499] width 12 height 12
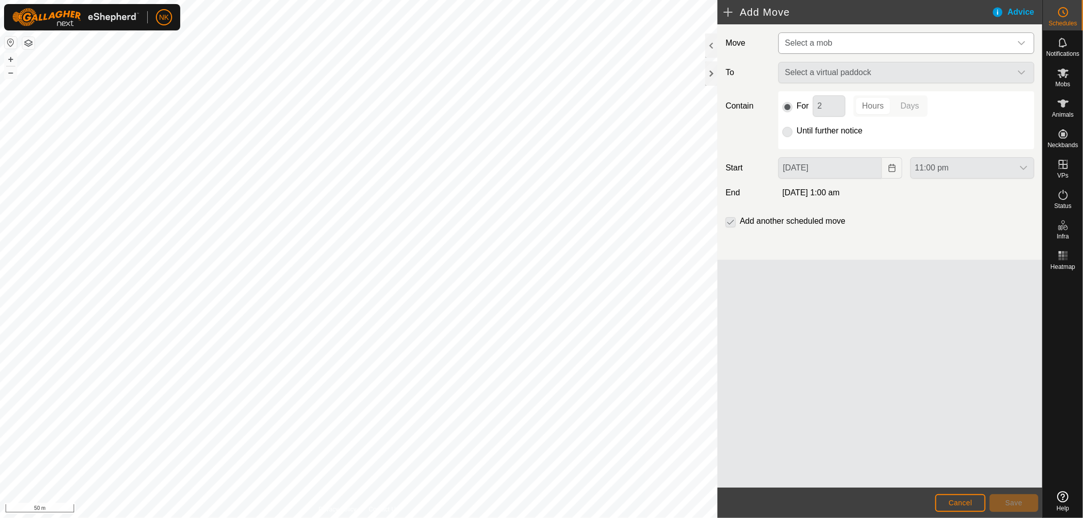
click at [919, 45] on span "Select a mob" at bounding box center [896, 43] width 231 height 20
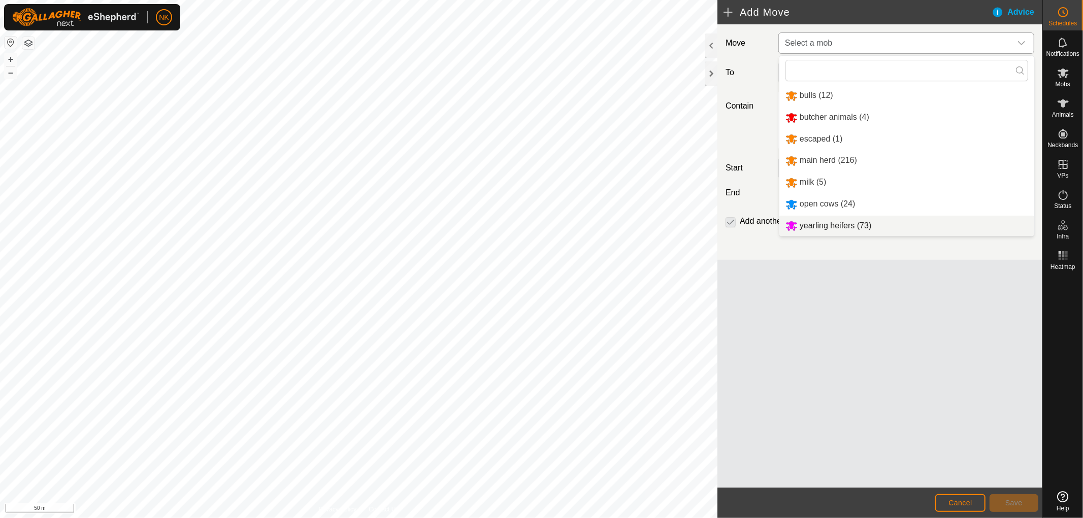
click at [818, 230] on li "yearling heifers (73)" at bounding box center [906, 226] width 255 height 21
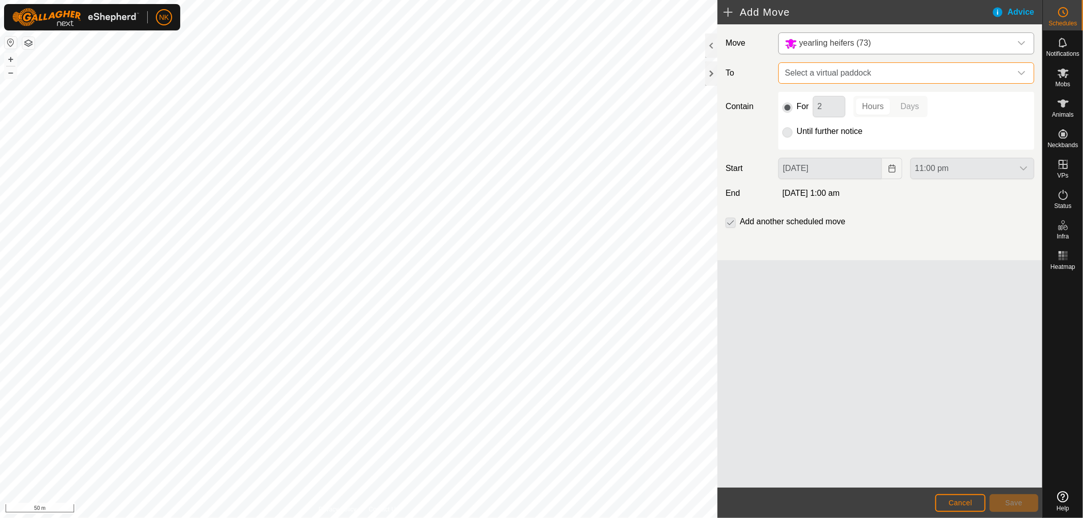
click at [856, 74] on span "Select a virtual paddock" at bounding box center [896, 73] width 231 height 20
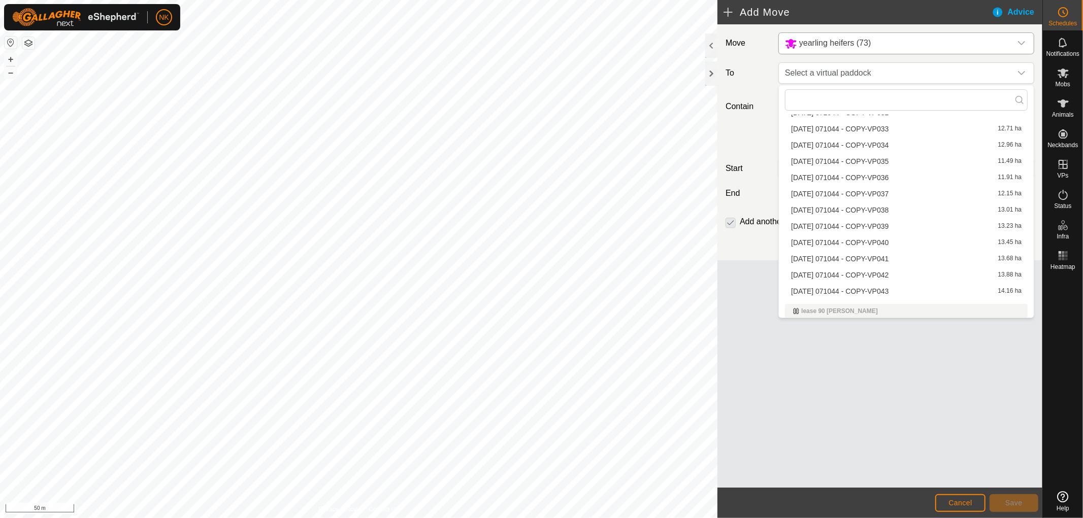
scroll to position [612, 0]
click at [845, 221] on li "[DATE] 071044 - COPY-VP040 13.45 ha" at bounding box center [906, 223] width 243 height 15
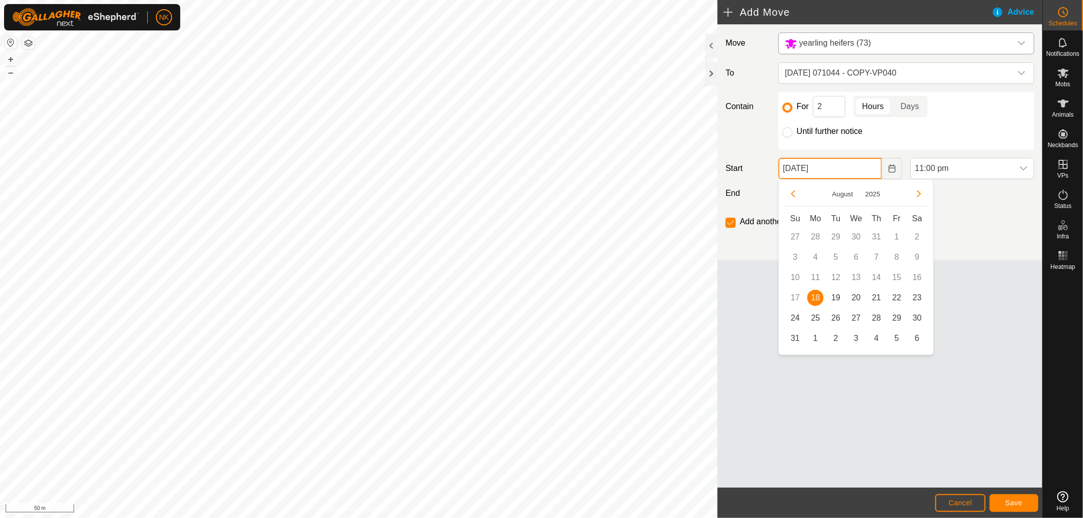
click at [869, 169] on input "[DATE]" at bounding box center [830, 168] width 104 height 21
click at [835, 296] on span "19" at bounding box center [836, 298] width 16 height 16
type input "[DATE]"
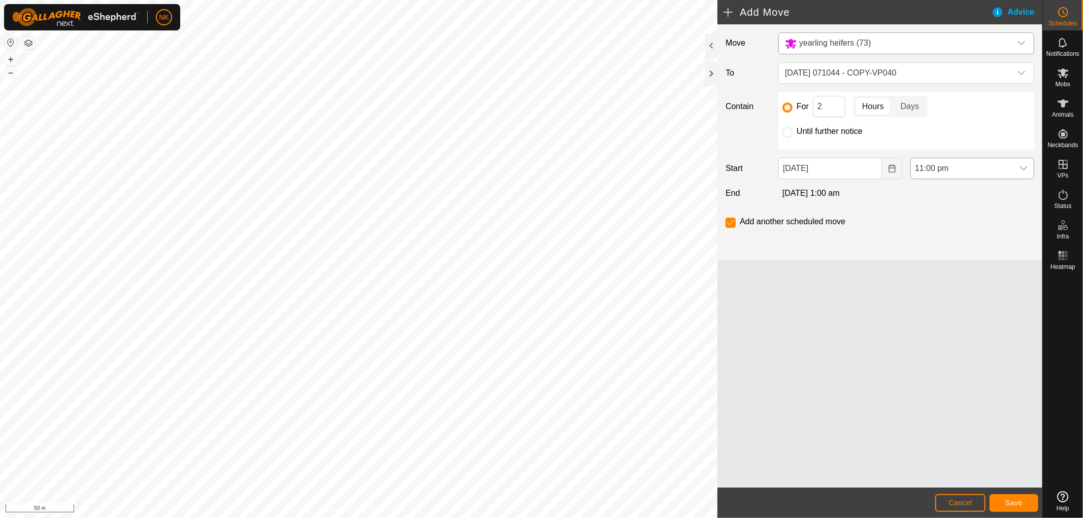
click at [953, 161] on span "11:00 pm" at bounding box center [962, 168] width 103 height 20
click at [938, 194] on li "5:00 am" at bounding box center [972, 191] width 123 height 20
click at [1014, 505] on span "Save" at bounding box center [1013, 503] width 17 height 8
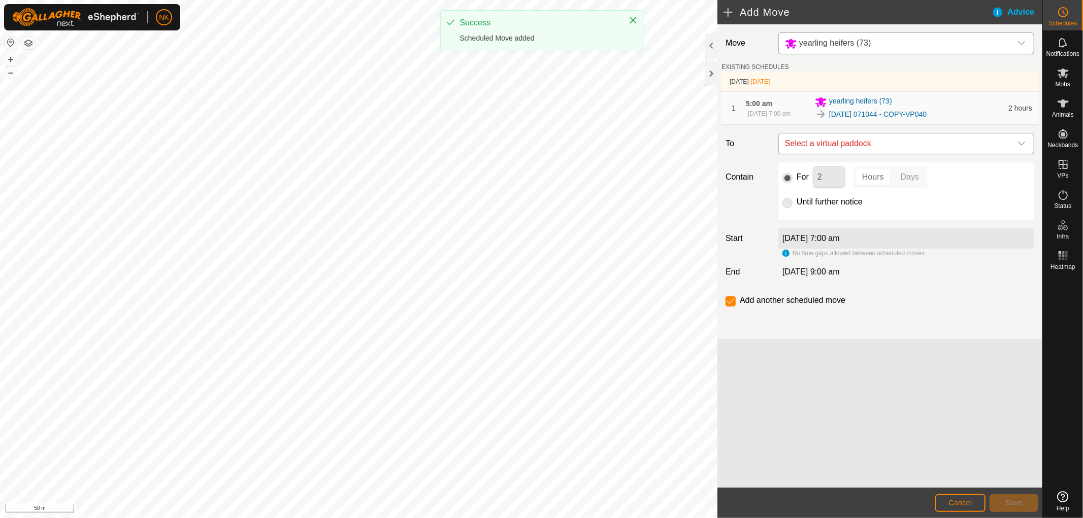
click at [885, 143] on span "Select a virtual paddock" at bounding box center [896, 144] width 231 height 20
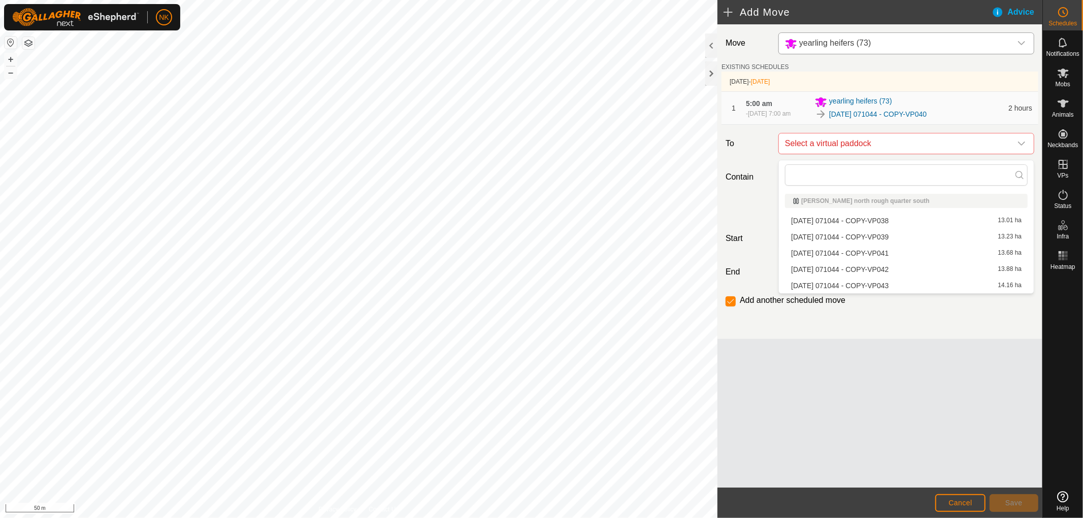
click at [865, 255] on li "[DATE] 071044 - COPY-VP041 13.68 ha" at bounding box center [906, 253] width 243 height 15
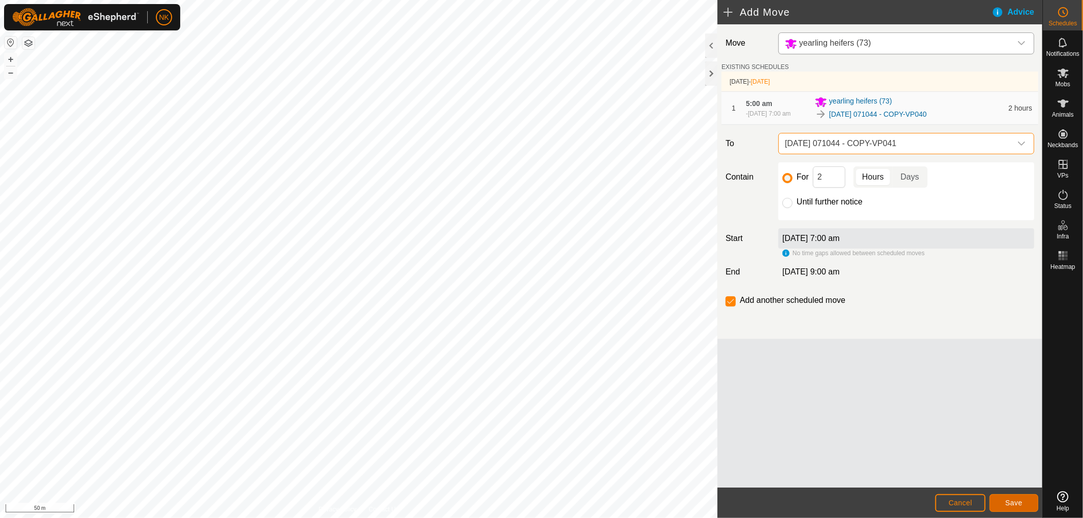
click at [1021, 501] on span "Save" at bounding box center [1013, 503] width 17 height 8
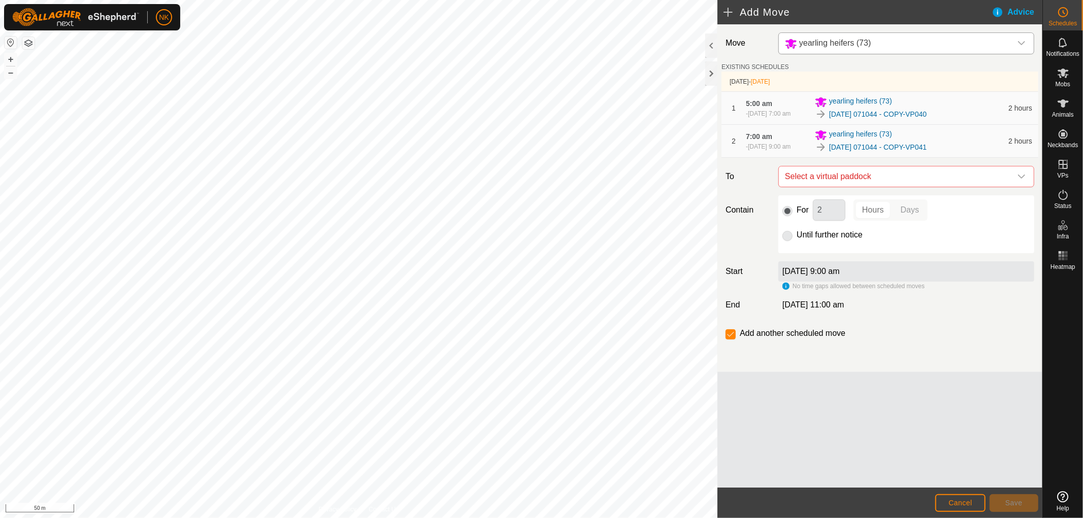
click at [896, 180] on span "Select a virtual paddock" at bounding box center [896, 177] width 231 height 20
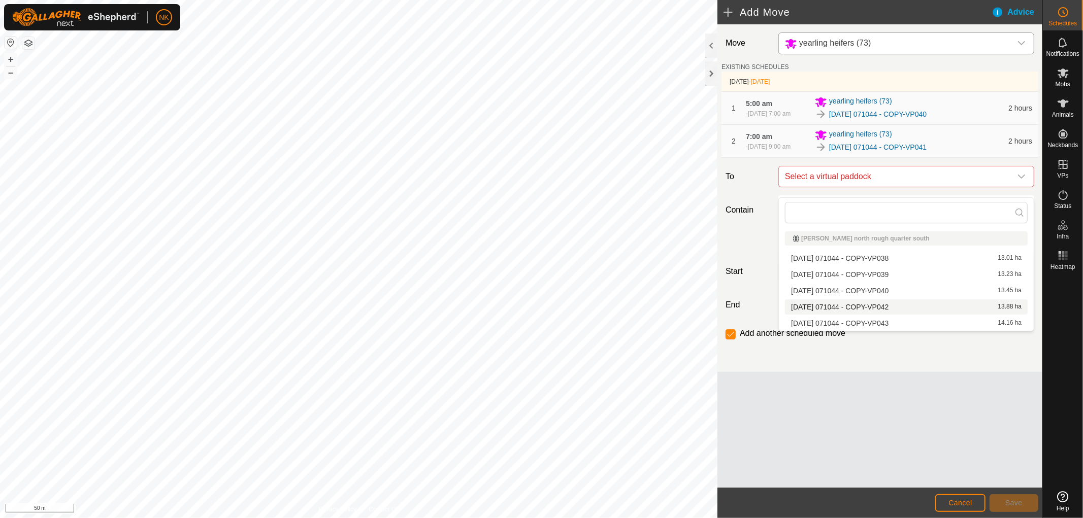
click at [873, 307] on li "[DATE] 071044 - COPY-VP042 13.88 ha" at bounding box center [906, 307] width 243 height 15
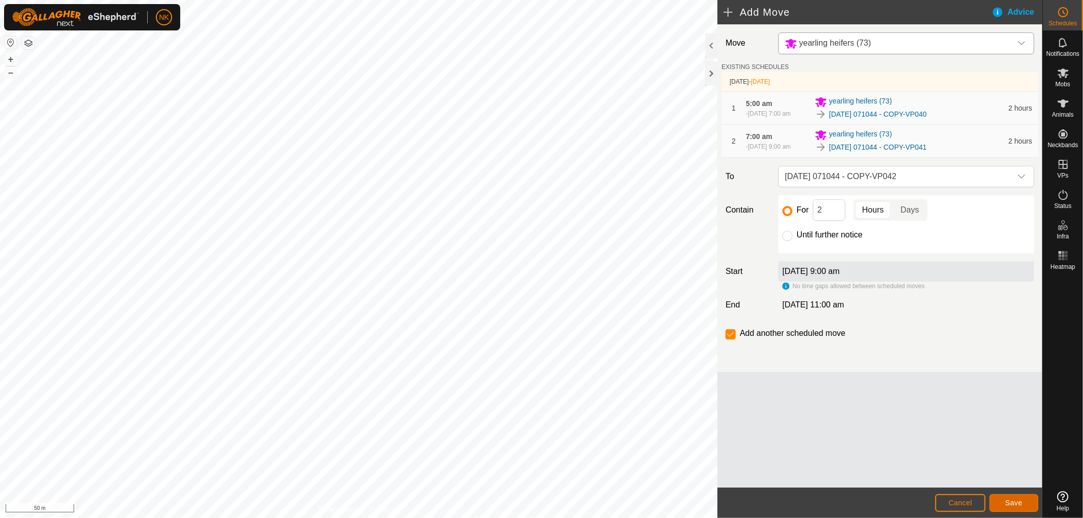
click at [1003, 498] on button "Save" at bounding box center [1014, 504] width 49 height 18
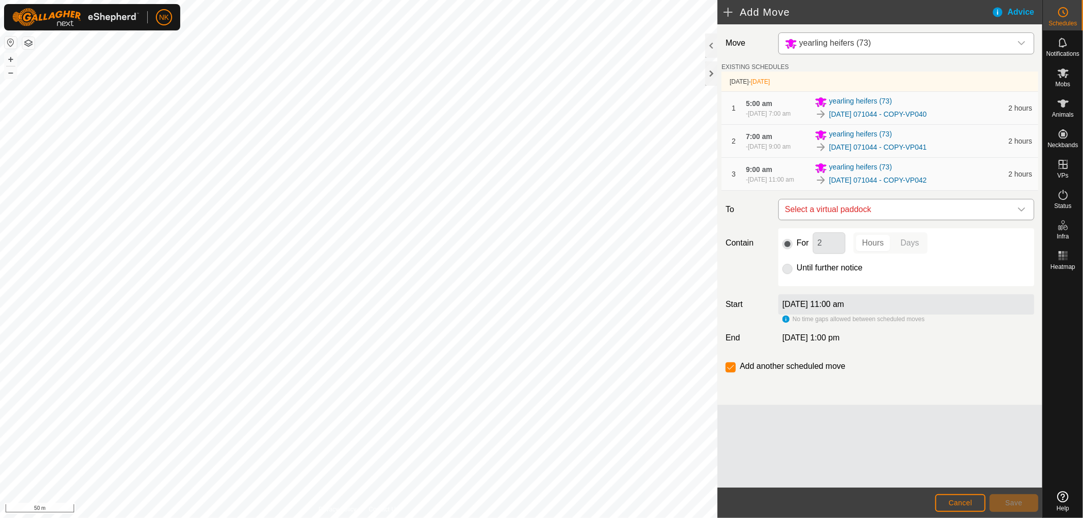
click at [909, 220] on span "Select a virtual paddock" at bounding box center [896, 210] width 231 height 20
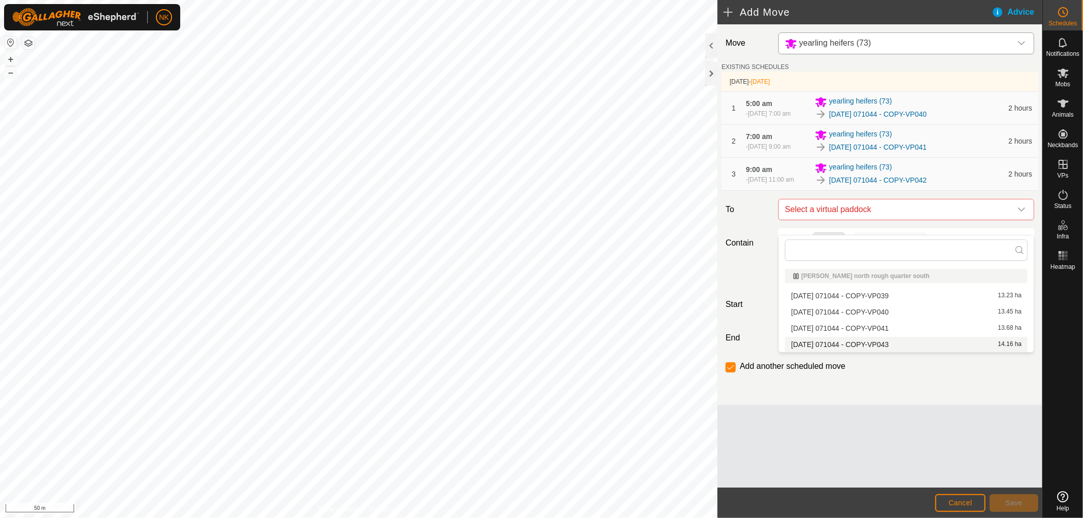
click at [878, 345] on li "[DATE] 071044 - COPY-VP043 14.16 ha" at bounding box center [906, 344] width 243 height 15
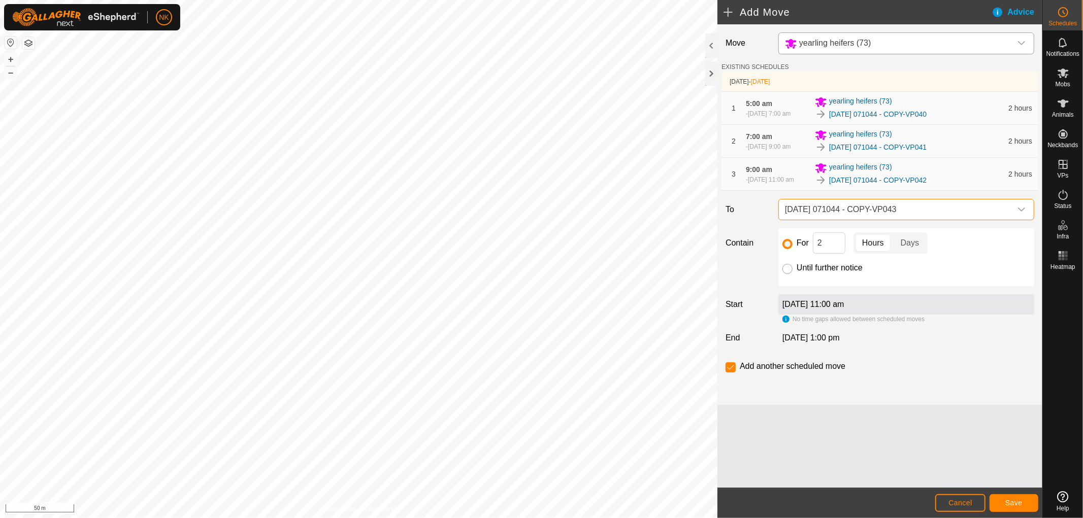
click at [792, 274] on div at bounding box center [787, 269] width 10 height 10
click at [789, 274] on input "Until further notice" at bounding box center [787, 269] width 10 height 10
radio input "true"
checkbox input "false"
click at [1013, 504] on span "Save" at bounding box center [1013, 503] width 17 height 8
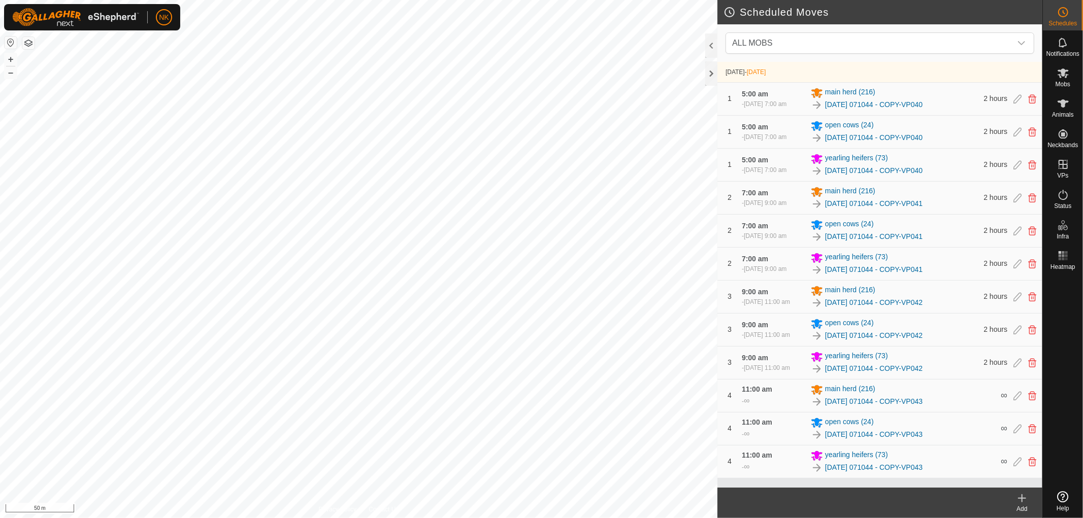
click at [1026, 501] on icon at bounding box center [1022, 499] width 12 height 12
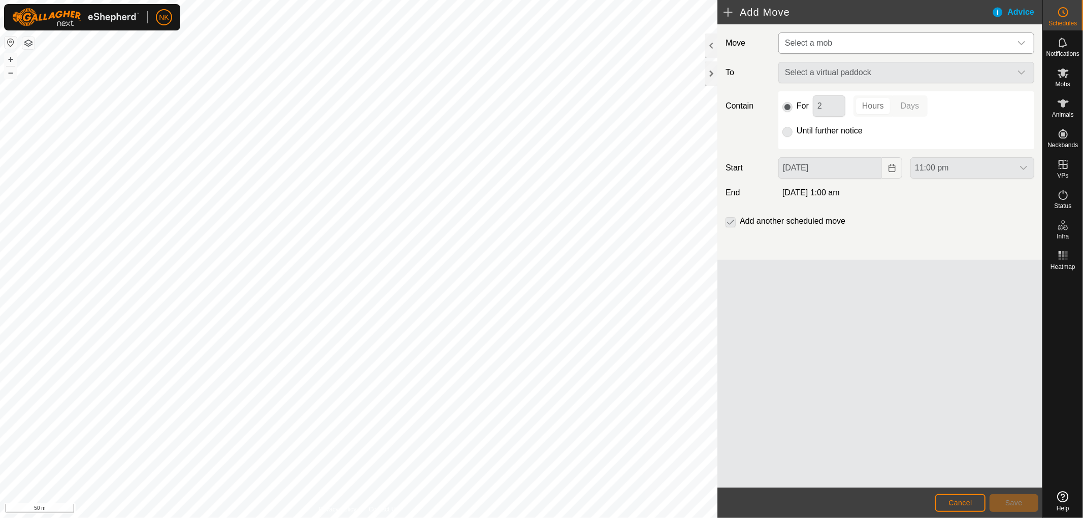
click at [942, 43] on span "Select a mob" at bounding box center [896, 43] width 231 height 20
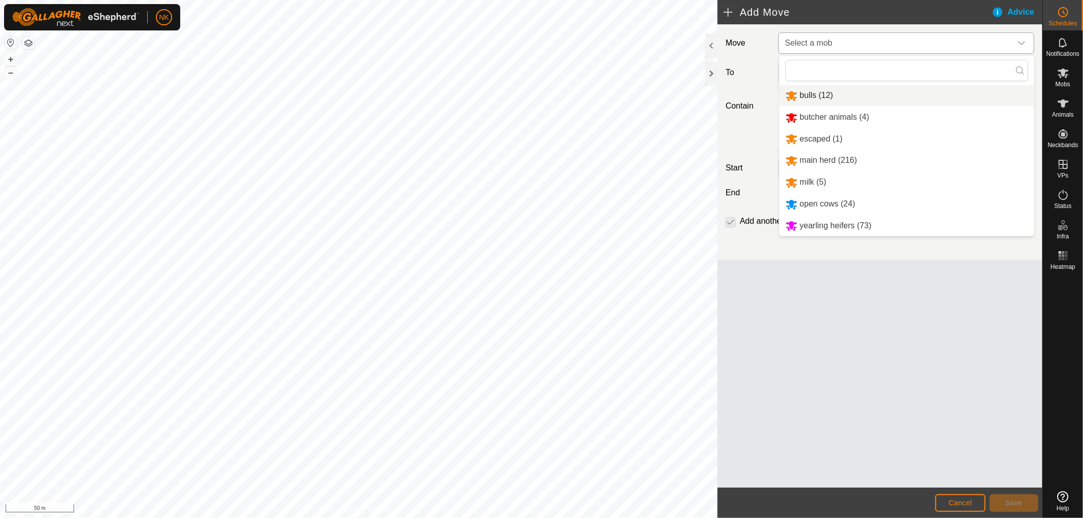
click at [818, 102] on li "bulls (12)" at bounding box center [906, 95] width 255 height 21
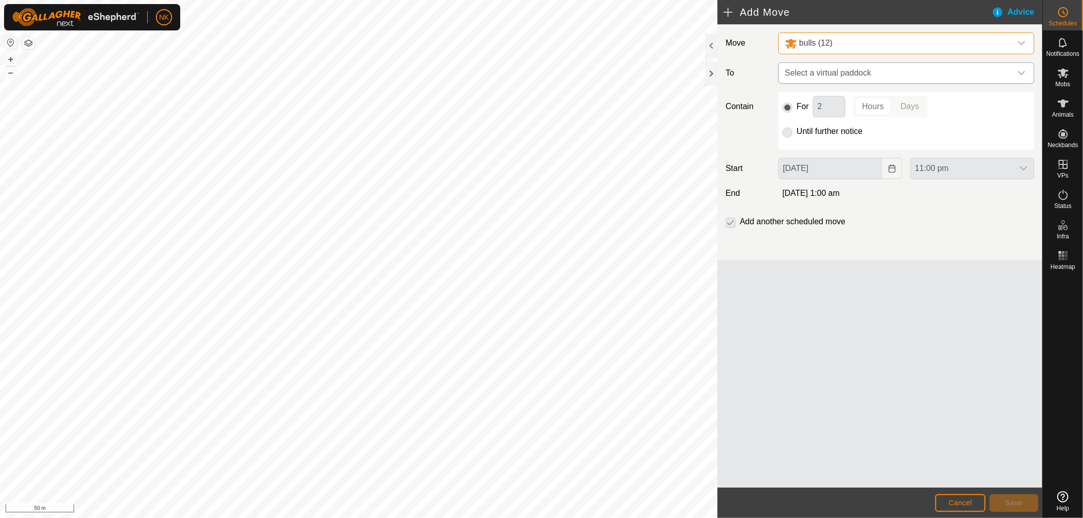
click at [886, 75] on span "Select a virtual paddock" at bounding box center [896, 73] width 231 height 20
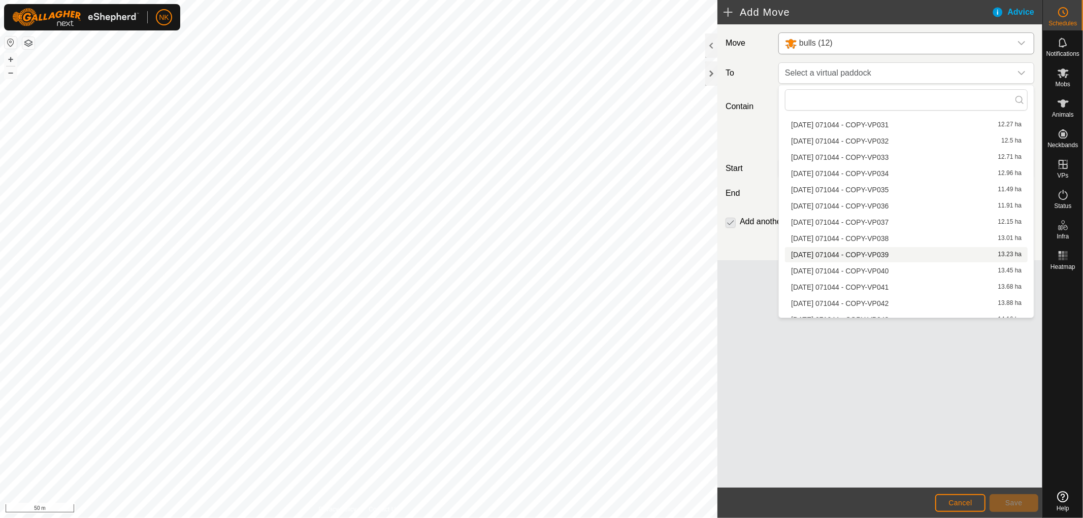
scroll to position [612, 0]
click at [864, 221] on li "[DATE] 071044 - COPY-VP040 13.45 ha" at bounding box center [906, 223] width 243 height 15
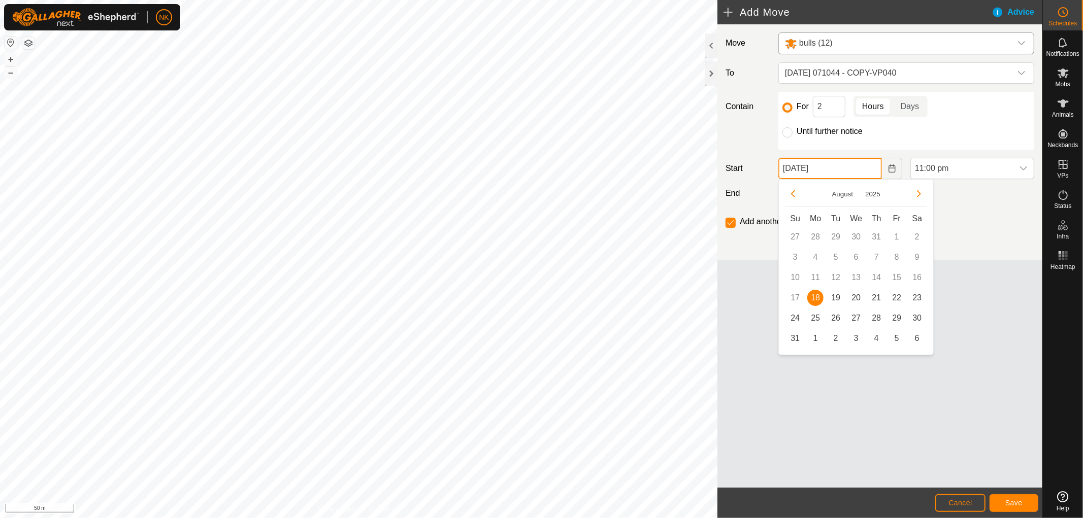
click at [851, 171] on input "[DATE]" at bounding box center [830, 168] width 104 height 21
click at [836, 297] on span "19" at bounding box center [836, 298] width 16 height 16
type input "[DATE]"
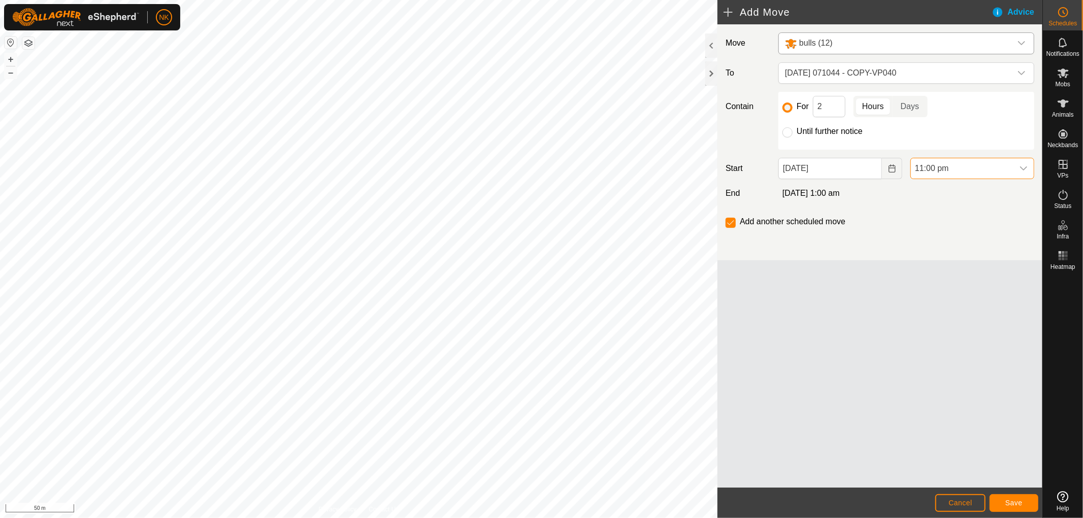
click at [962, 173] on span "11:00 pm" at bounding box center [962, 168] width 103 height 20
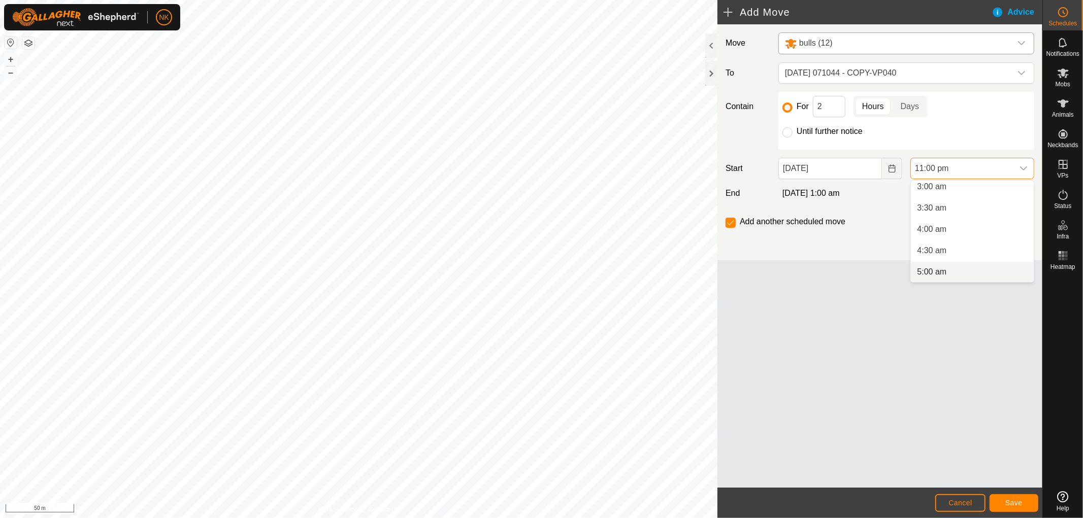
click at [940, 270] on li "5:00 am" at bounding box center [972, 272] width 123 height 20
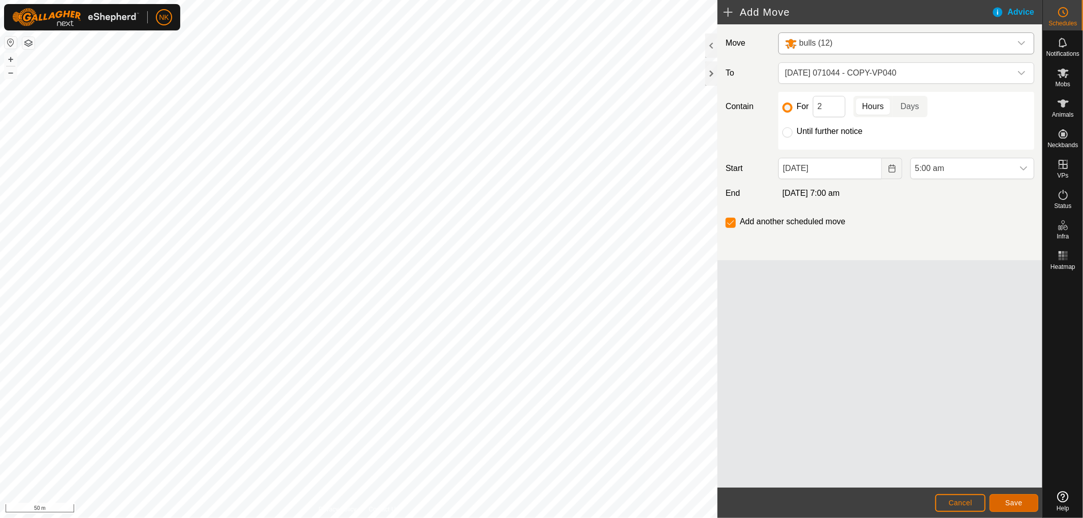
click at [1007, 504] on span "Save" at bounding box center [1013, 503] width 17 height 8
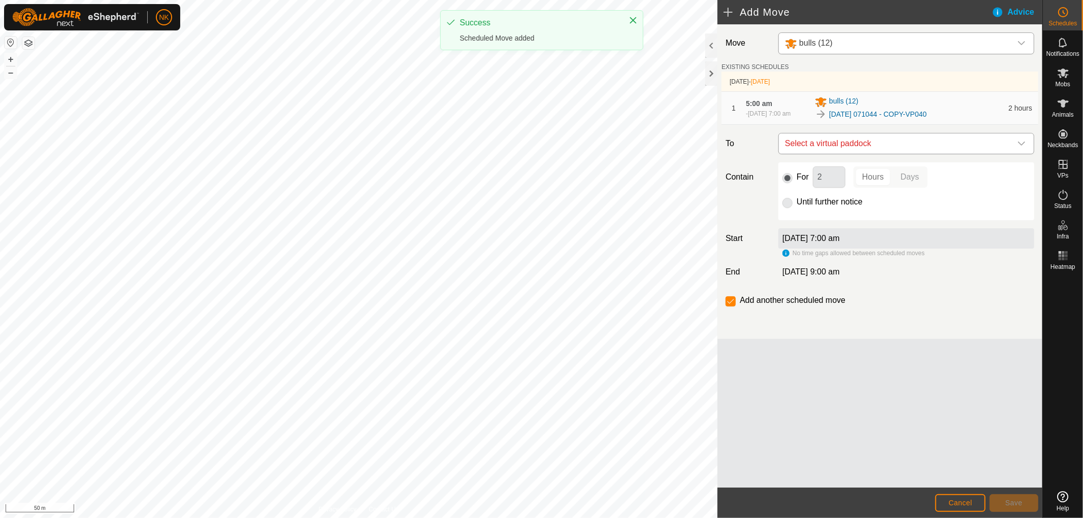
click at [877, 153] on span "Select a virtual paddock" at bounding box center [896, 144] width 231 height 20
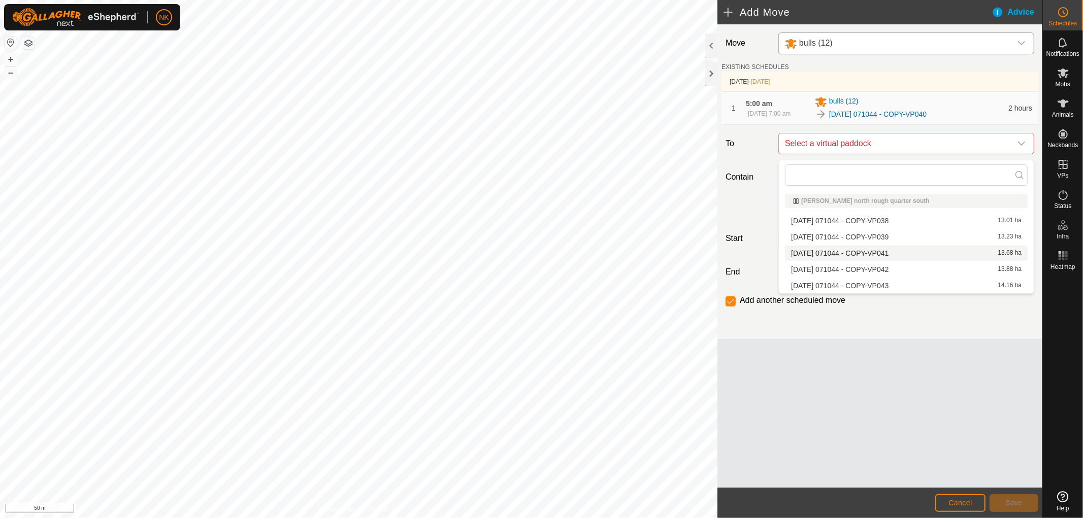
click at [871, 257] on li "[DATE] 071044 - COPY-VP041 13.68 ha" at bounding box center [906, 253] width 243 height 15
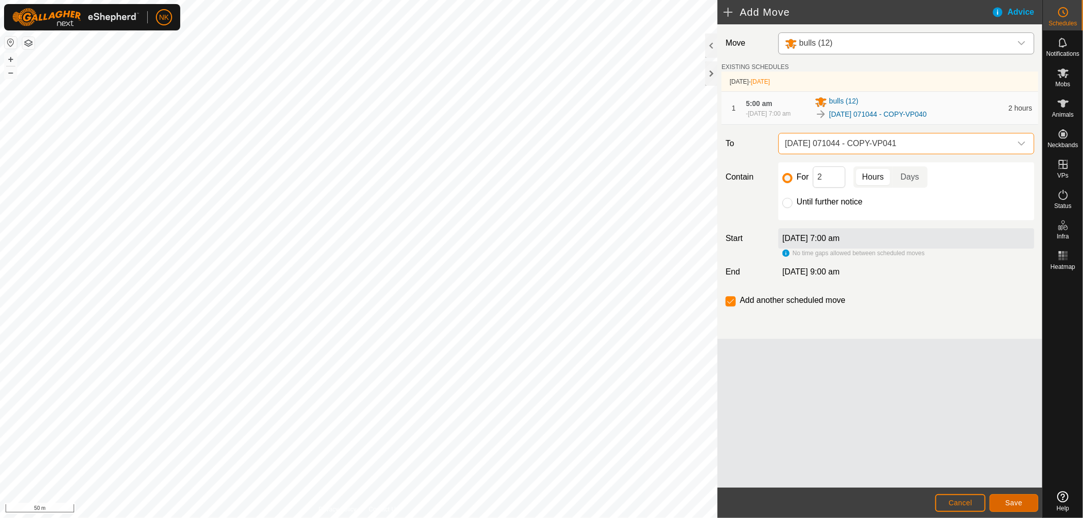
click at [1016, 504] on span "Save" at bounding box center [1013, 503] width 17 height 8
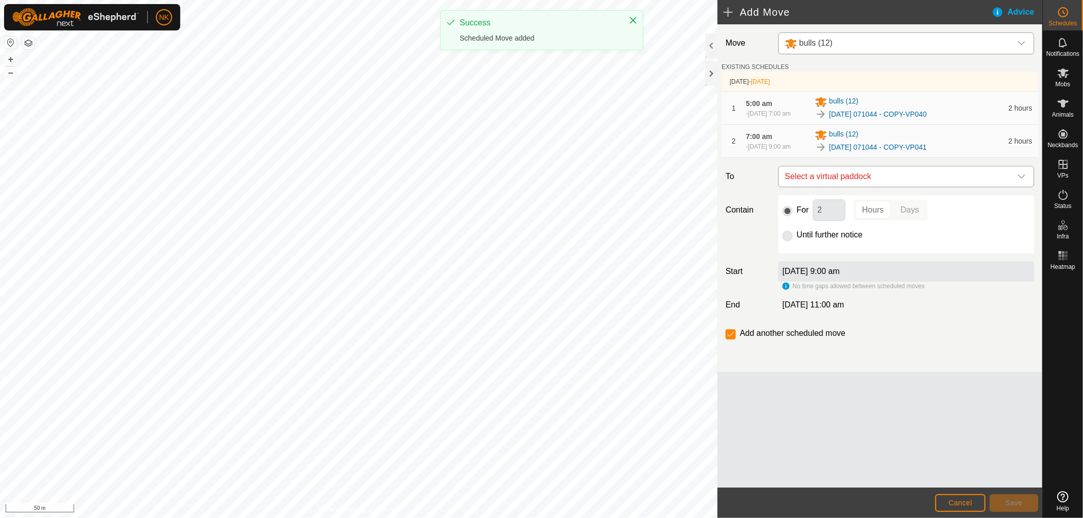
click at [895, 187] on span "Select a virtual paddock" at bounding box center [896, 177] width 231 height 20
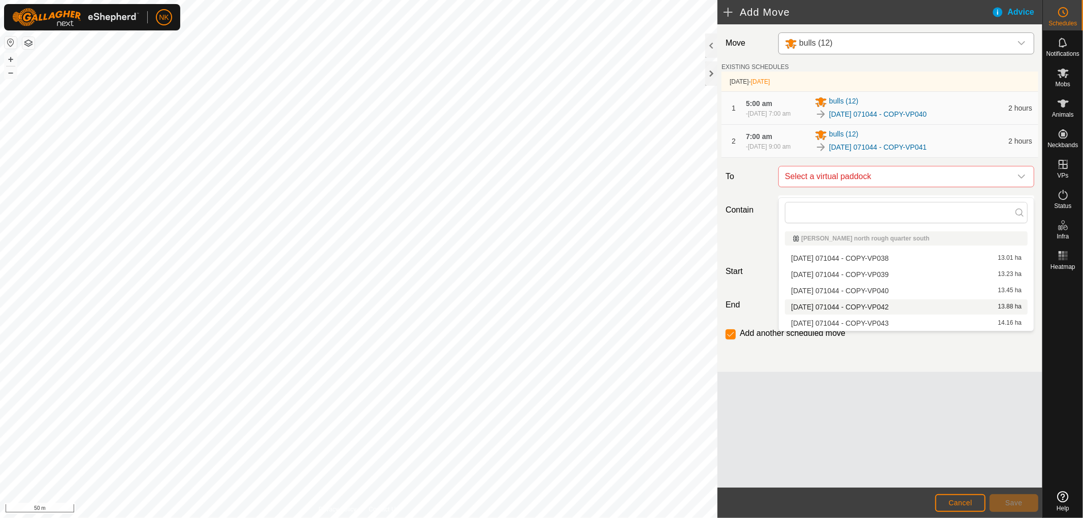
click at [874, 305] on li "[DATE] 071044 - COPY-VP042 13.88 ha" at bounding box center [906, 307] width 243 height 15
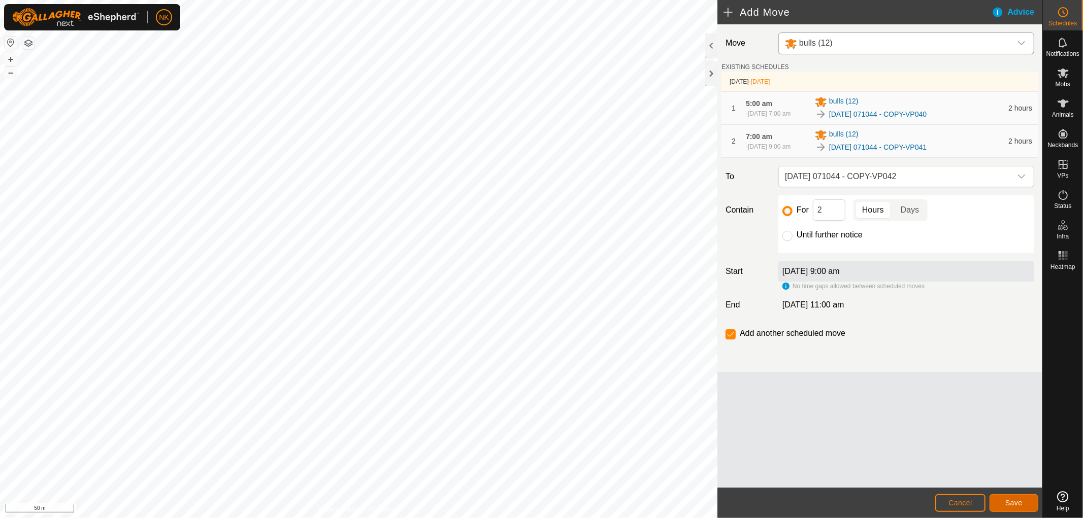
click at [1012, 502] on span "Save" at bounding box center [1013, 503] width 17 height 8
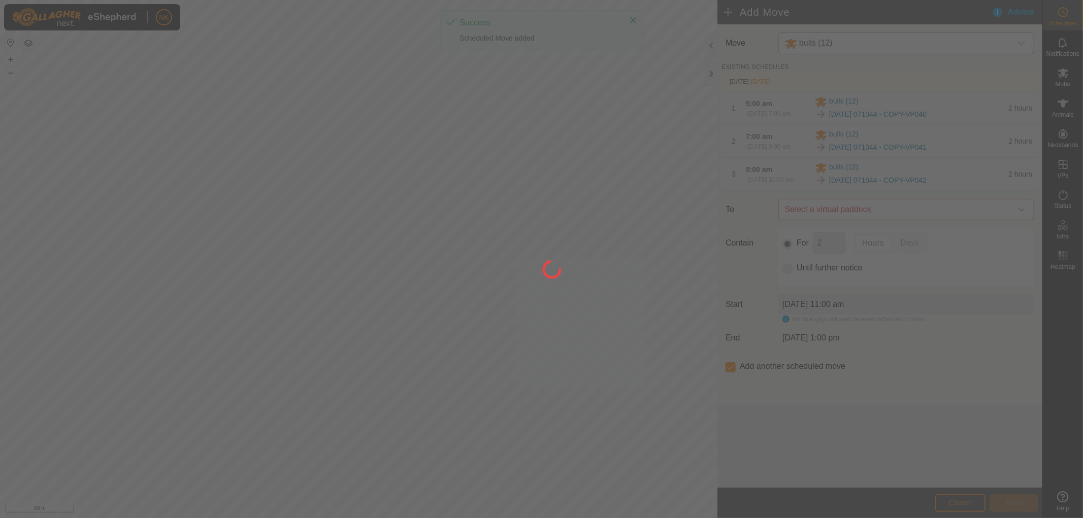
click at [892, 226] on div at bounding box center [541, 259] width 1083 height 518
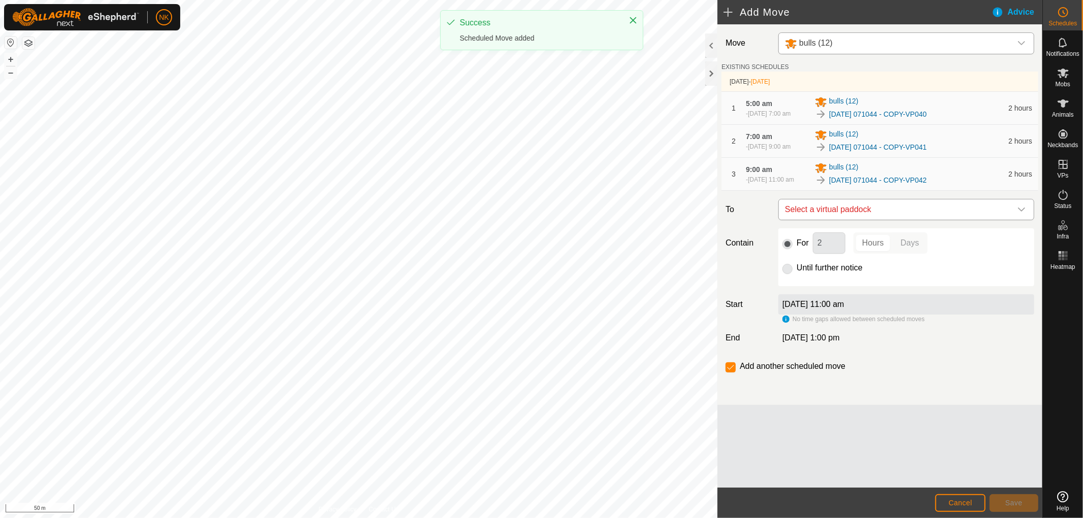
click at [895, 220] on span "Select a virtual paddock" at bounding box center [896, 210] width 231 height 20
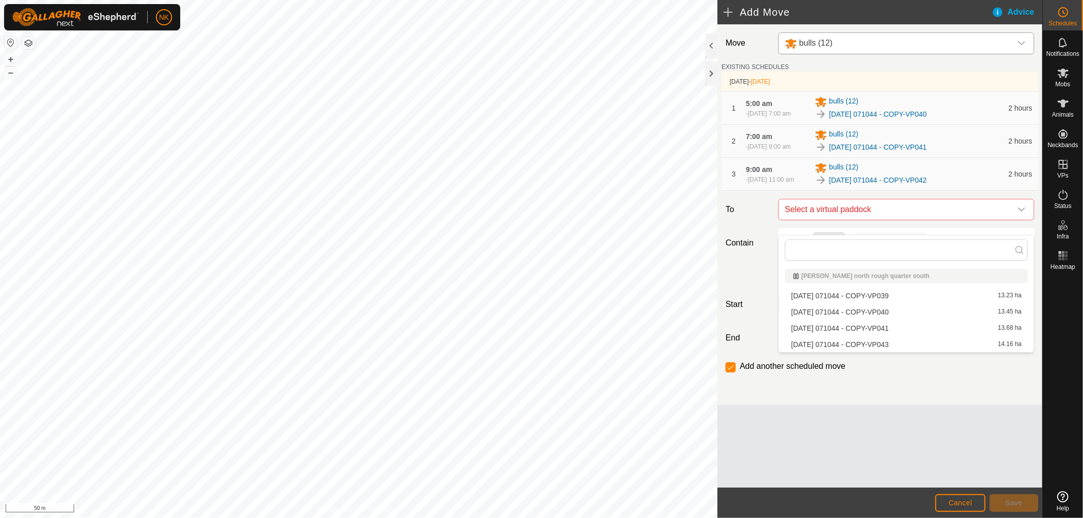
click at [870, 343] on li "[DATE] 071044 - COPY-VP043 14.16 ha" at bounding box center [906, 344] width 243 height 15
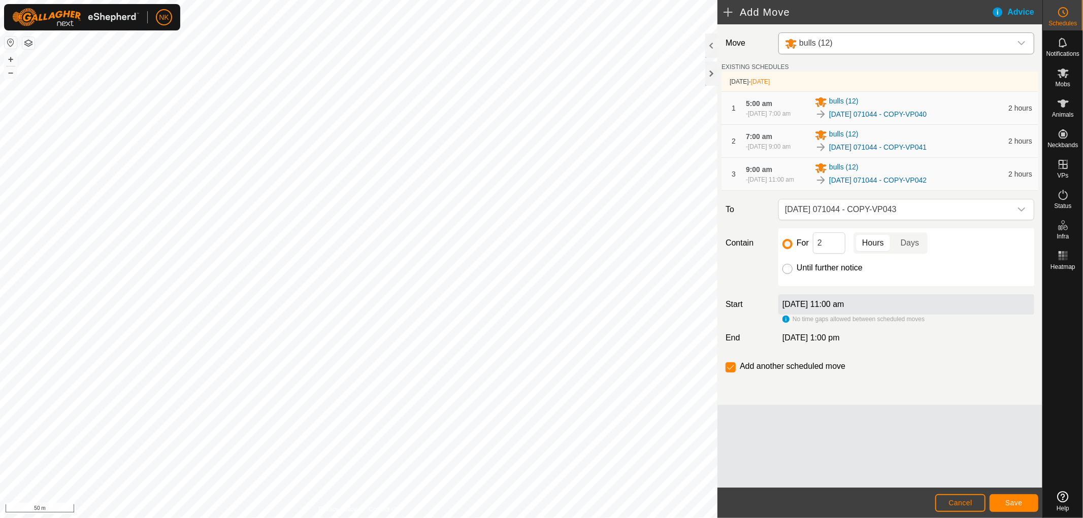
click at [789, 274] on input "Until further notice" at bounding box center [787, 269] width 10 height 10
radio input "true"
checkbox input "false"
click at [1017, 496] on button "Save" at bounding box center [1014, 504] width 49 height 18
